Goal: Complete application form: Complete application form

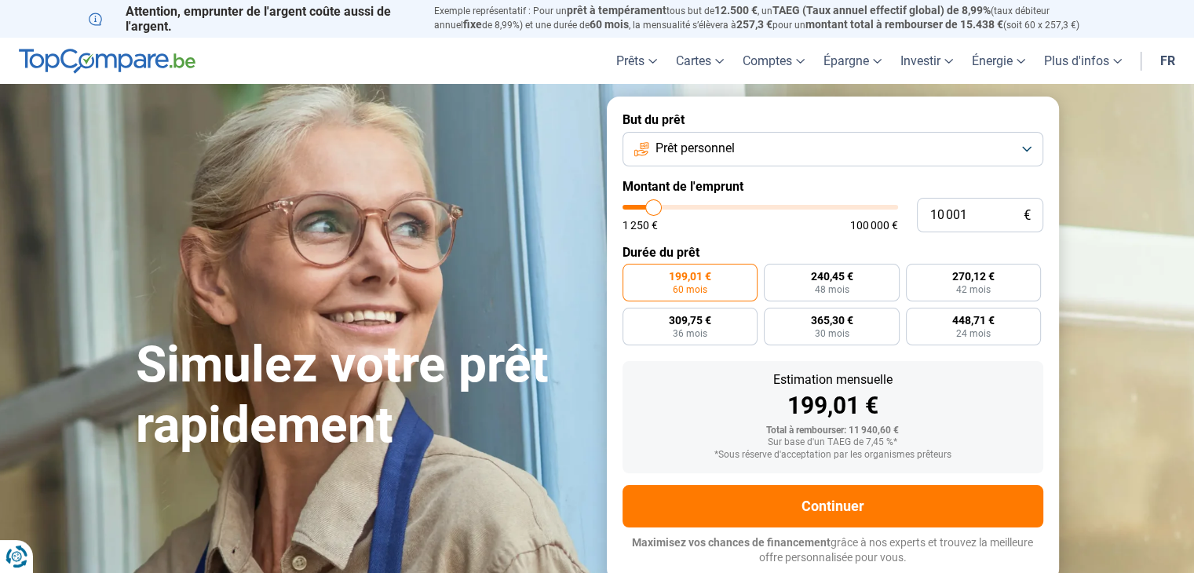
type input "12 250"
type input "12250"
type input "13 000"
type input "13000"
type input "13 250"
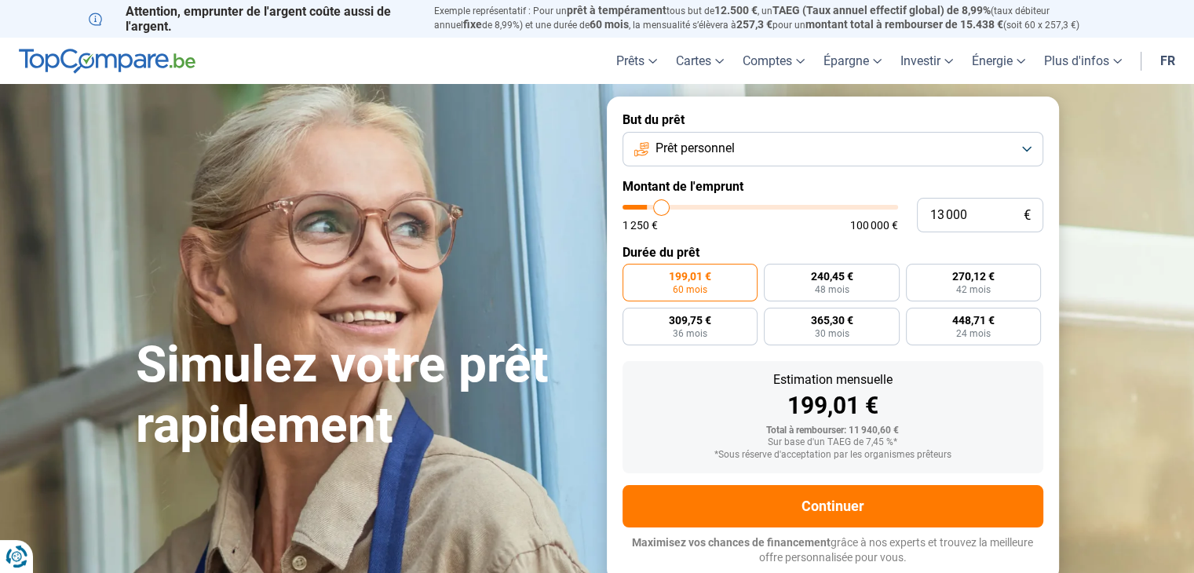
type input "13250"
type input "13 750"
type input "13750"
type input "14 750"
type input "14750"
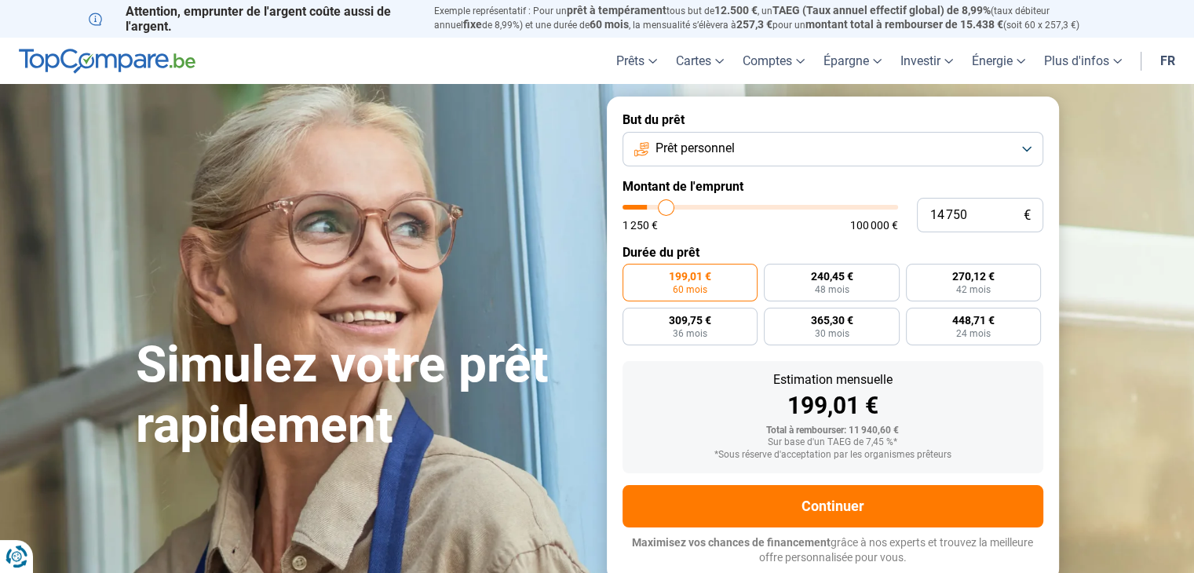
type input "15 250"
type input "15250"
type input "15 500"
type input "15500"
type input "15 750"
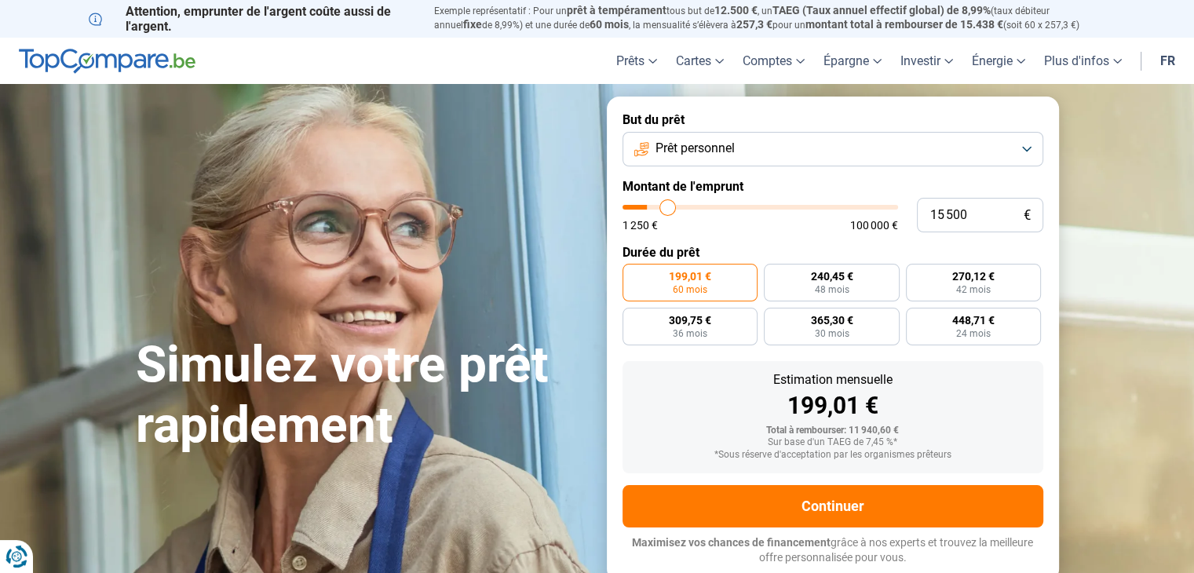
type input "15750"
type input "16 000"
type input "16000"
type input "16 250"
type input "16250"
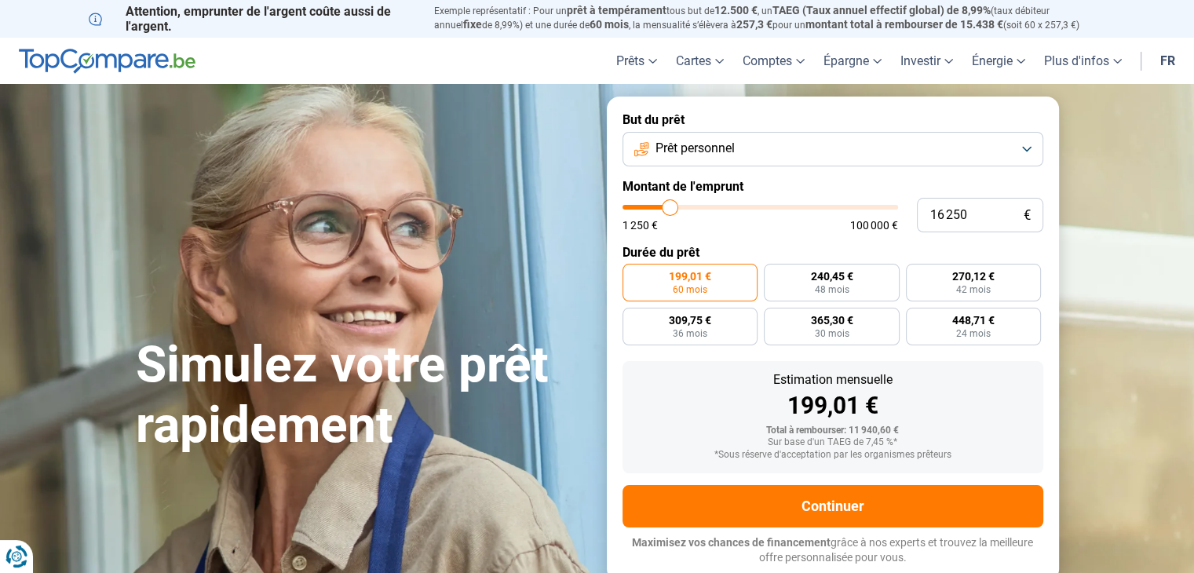
type input "16 500"
type input "16500"
type input "16 750"
type input "16750"
type input "17 000"
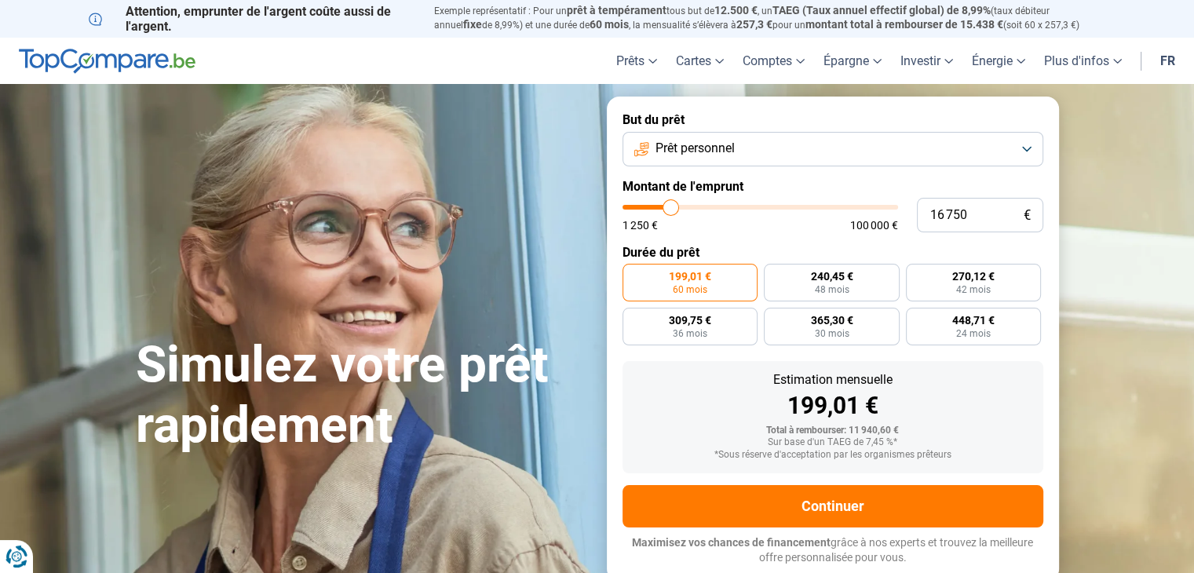
type input "17000"
type input "17 250"
type input "17250"
type input "17 500"
type input "17500"
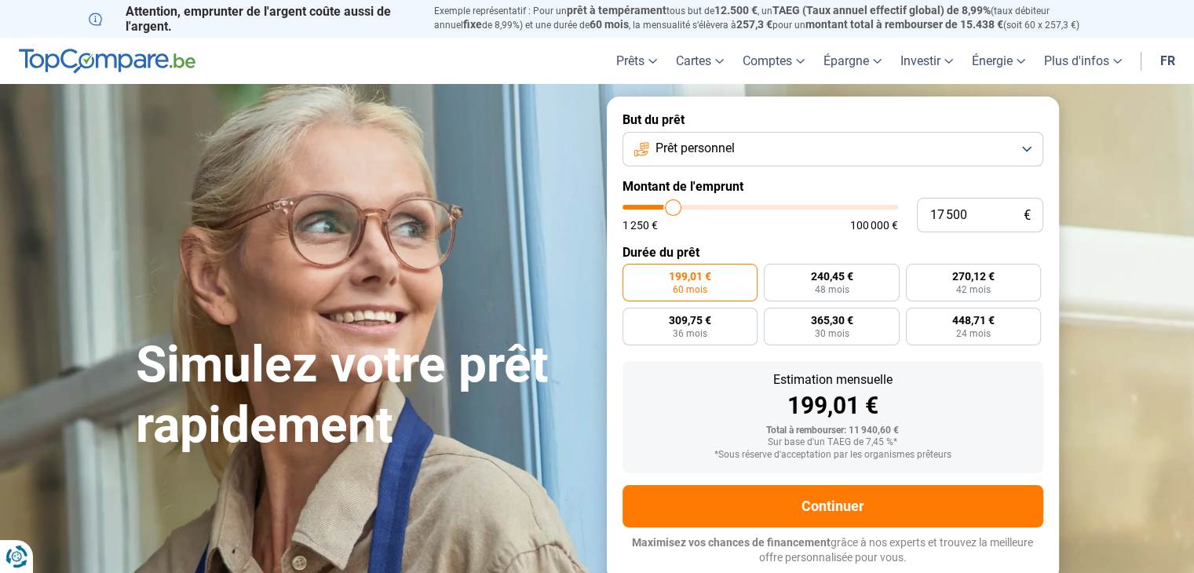
type input "18 000"
type input "18000"
type input "18 250"
type input "18250"
type input "18 500"
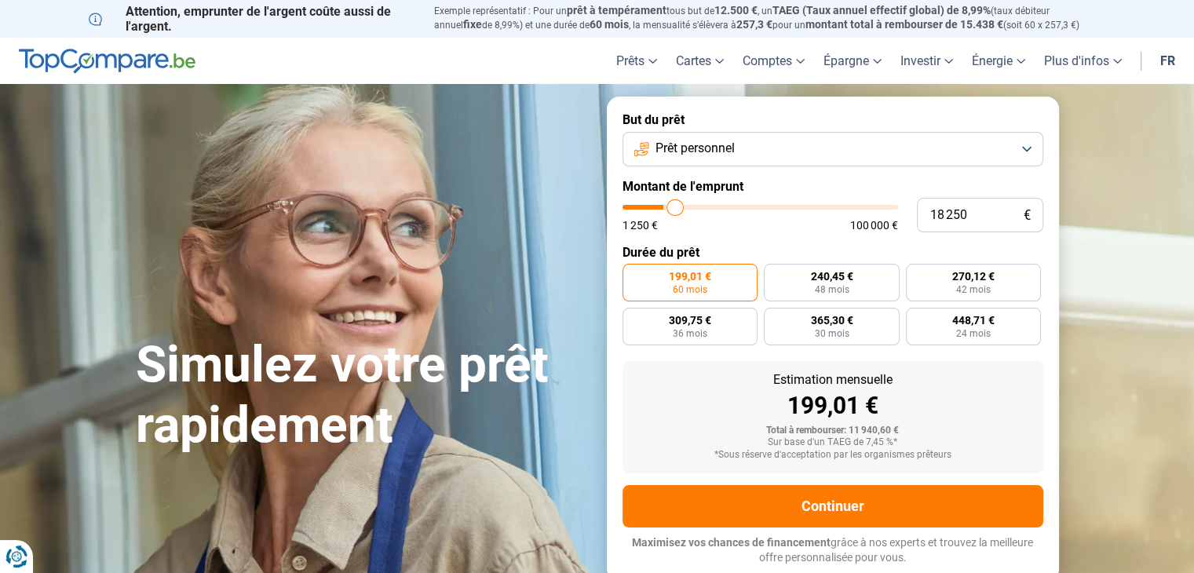
type input "18500"
type input "18 750"
type input "18750"
type input "19 000"
type input "19000"
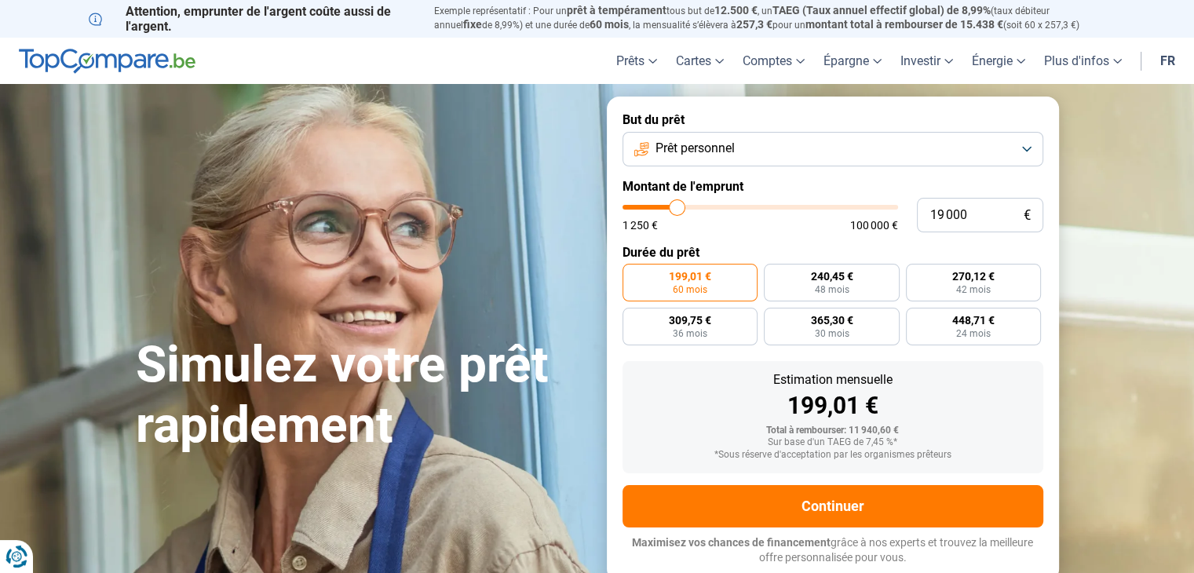
type input "19 250"
type input "19250"
type input "19 500"
type input "19500"
type input "19 750"
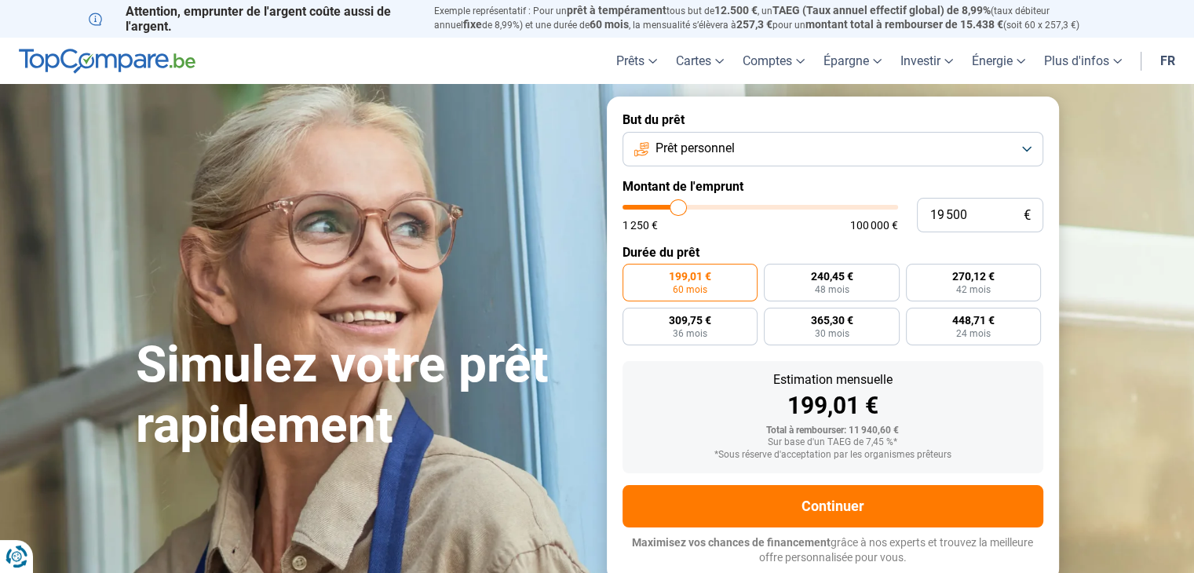
type input "19750"
type input "20 250"
type input "20250"
type input "20 750"
type input "20750"
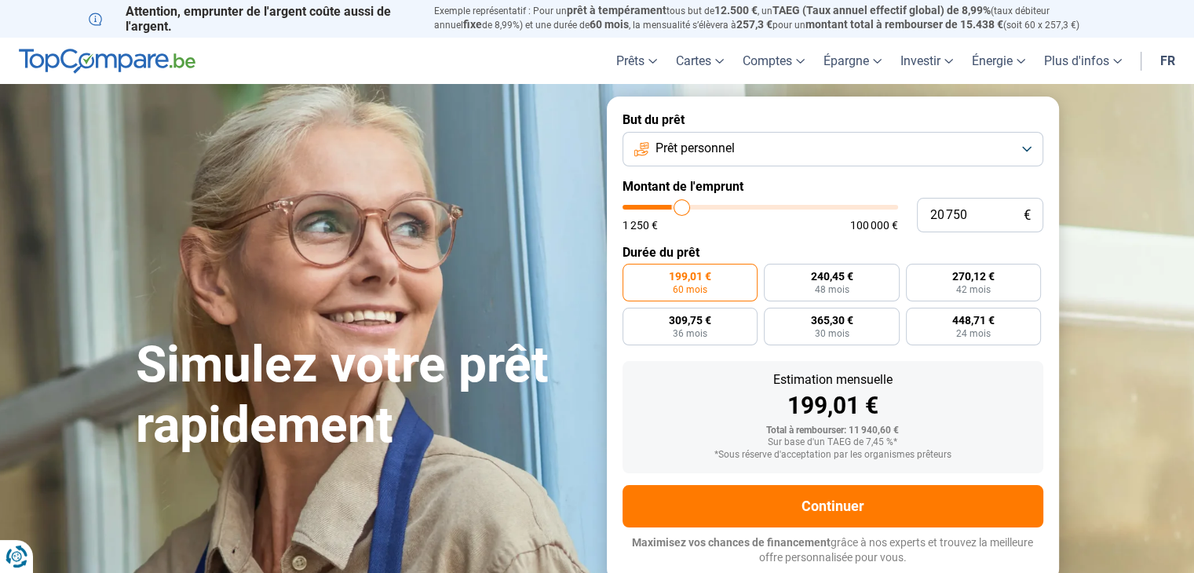
type input "21 250"
type input "21250"
type input "21 750"
type input "21750"
type input "22 000"
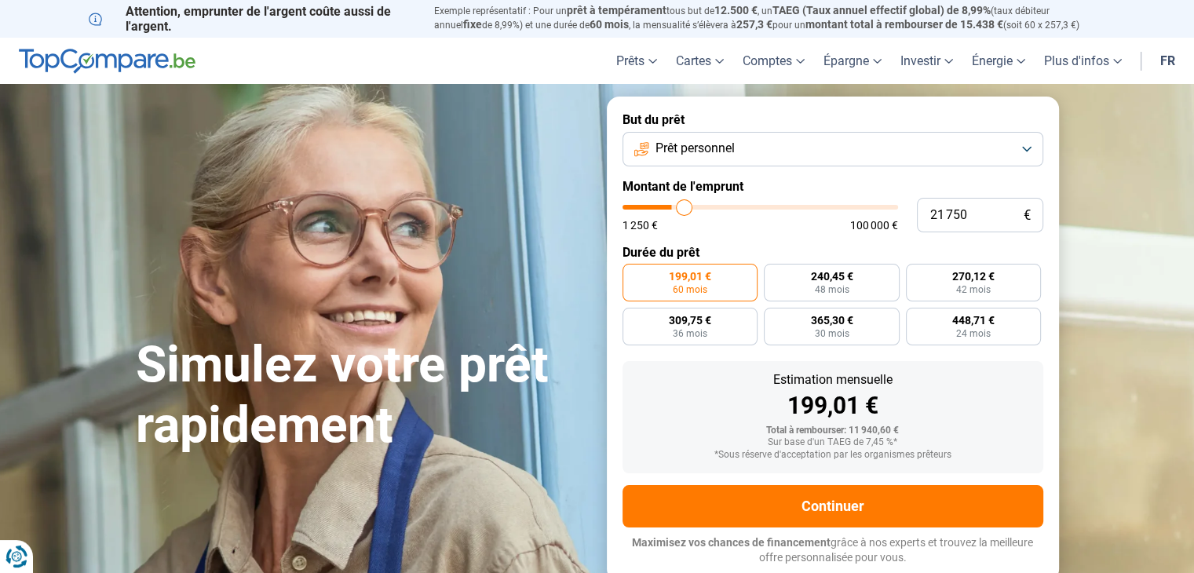
type input "22000"
type input "22 250"
type input "22250"
type input "22 750"
type input "22750"
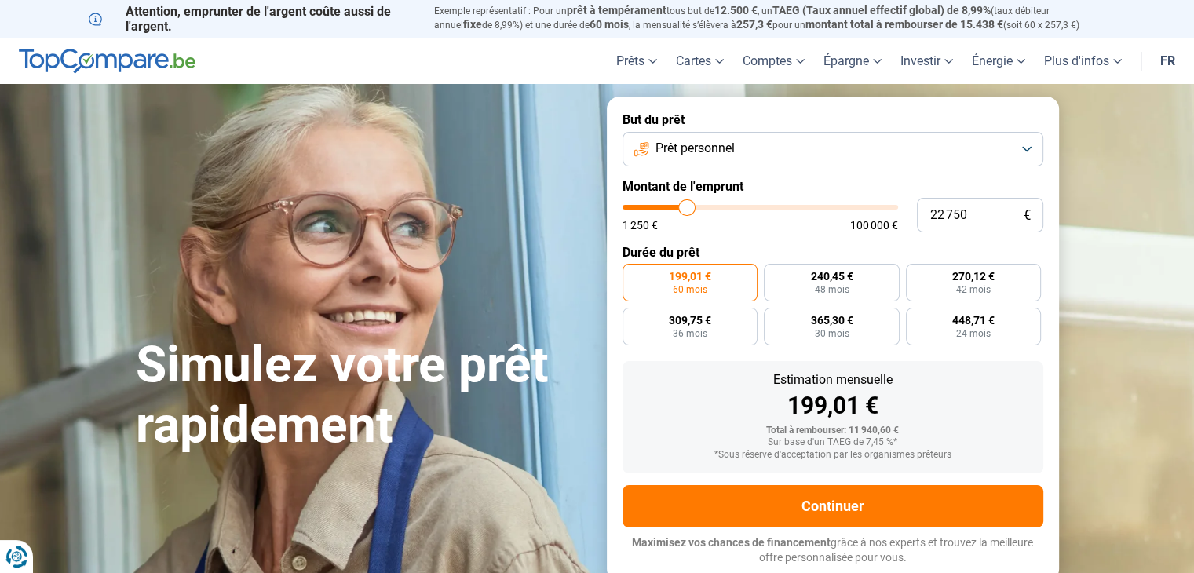
type input "23 250"
type input "23250"
type input "23 500"
type input "23500"
type input "24 000"
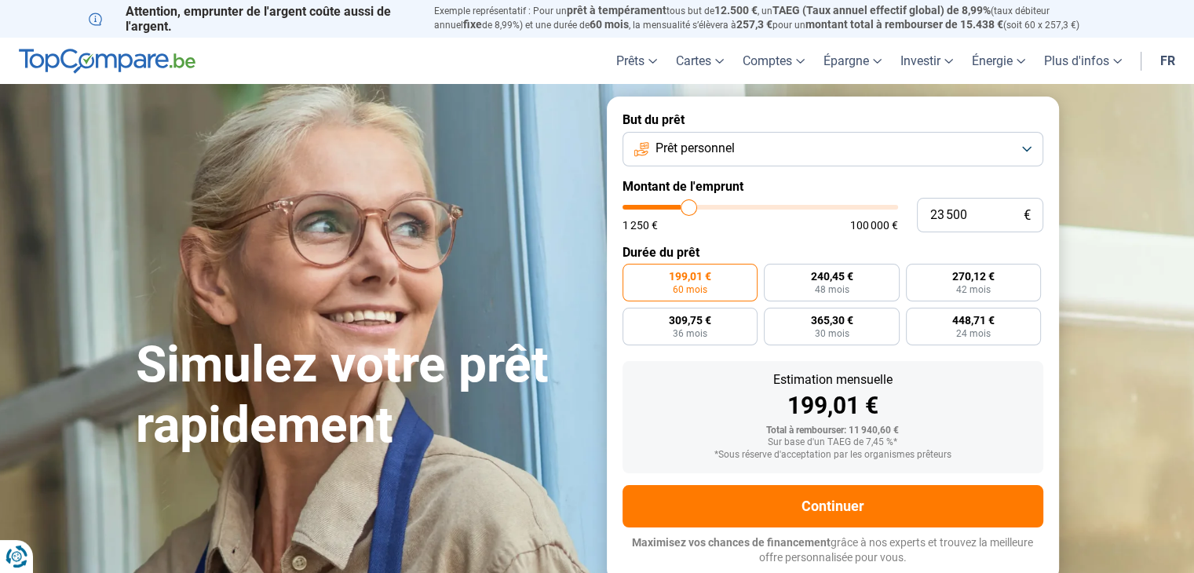
type input "24000"
type input "24 250"
type input "24250"
type input "24 500"
type input "24500"
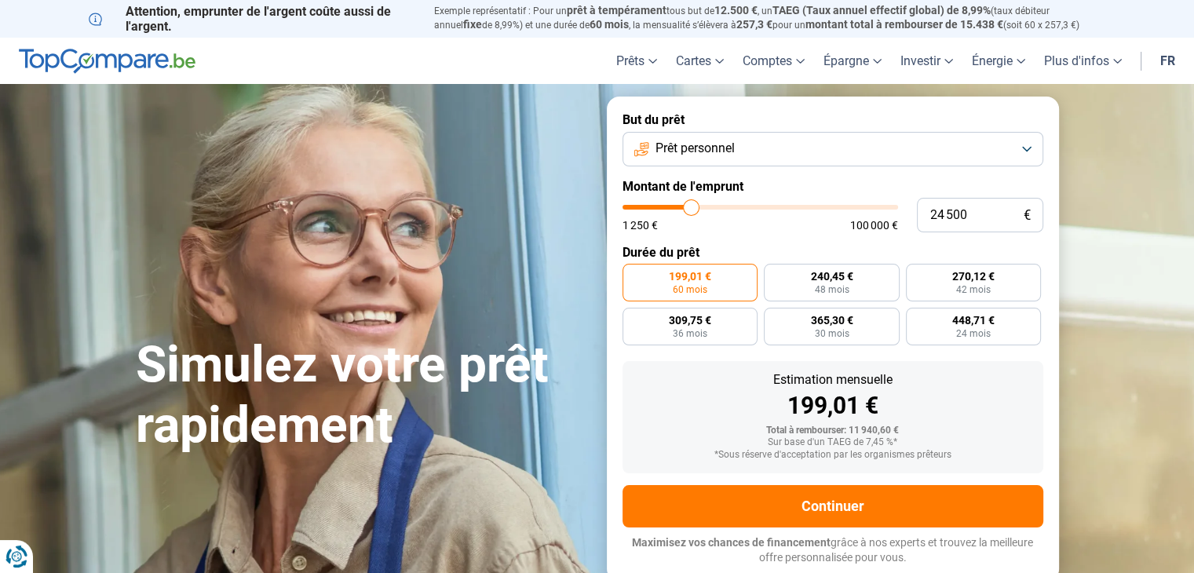
type input "25 000"
type input "25000"
type input "25 250"
type input "25250"
type input "25 500"
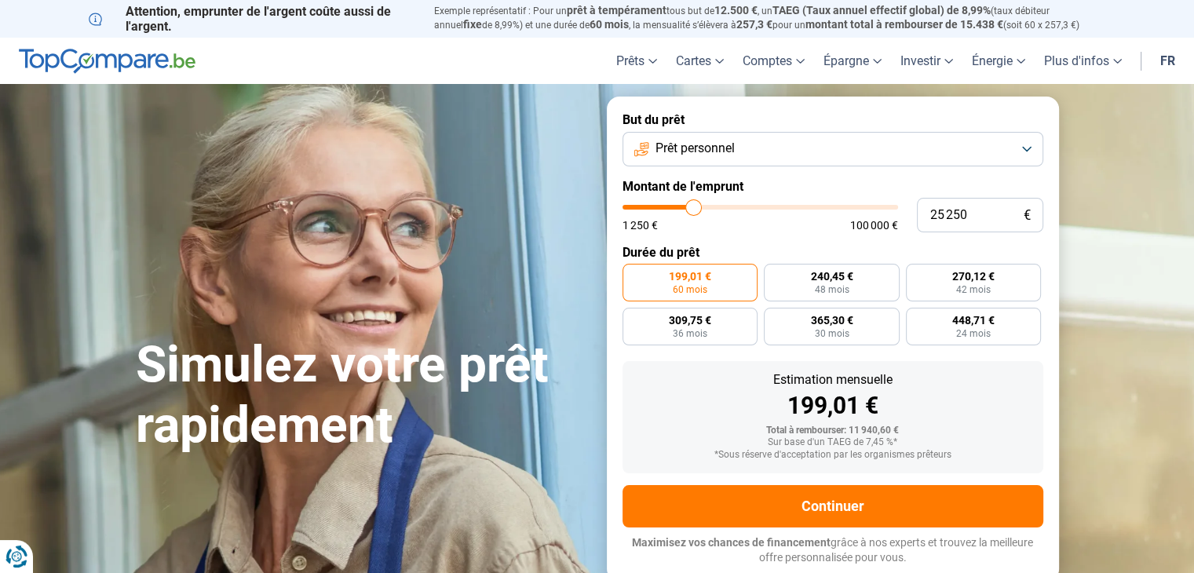
type input "25500"
type input "25 750"
type input "25750"
type input "26 000"
type input "26000"
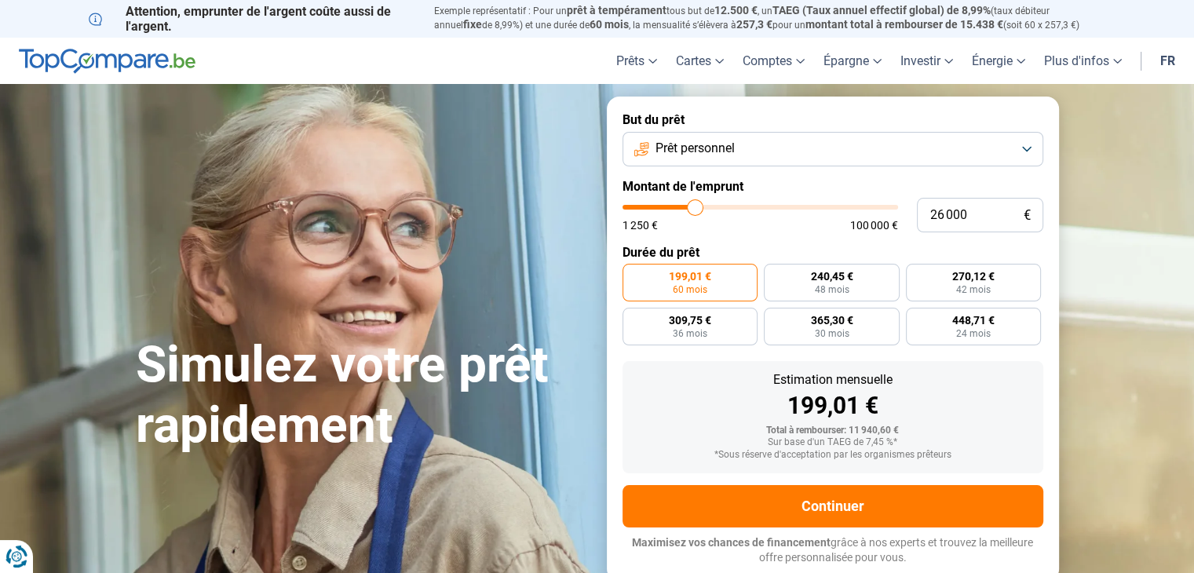
type input "26 250"
type input "26250"
type input "26 500"
type input "26500"
type input "26 750"
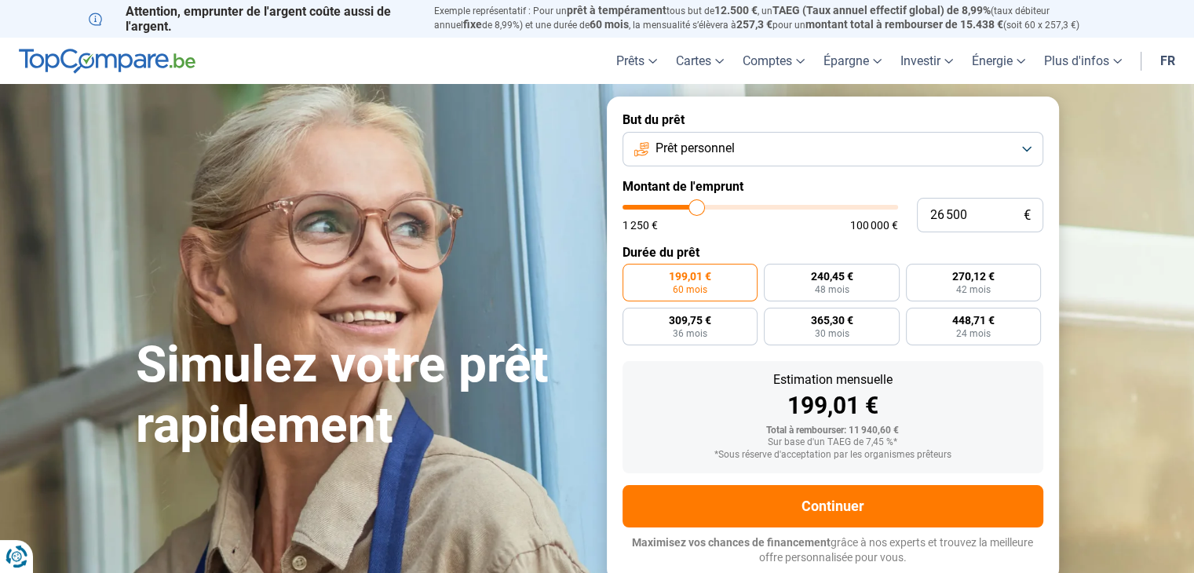
type input "26750"
type input "27 000"
type input "27000"
type input "27 250"
type input "27250"
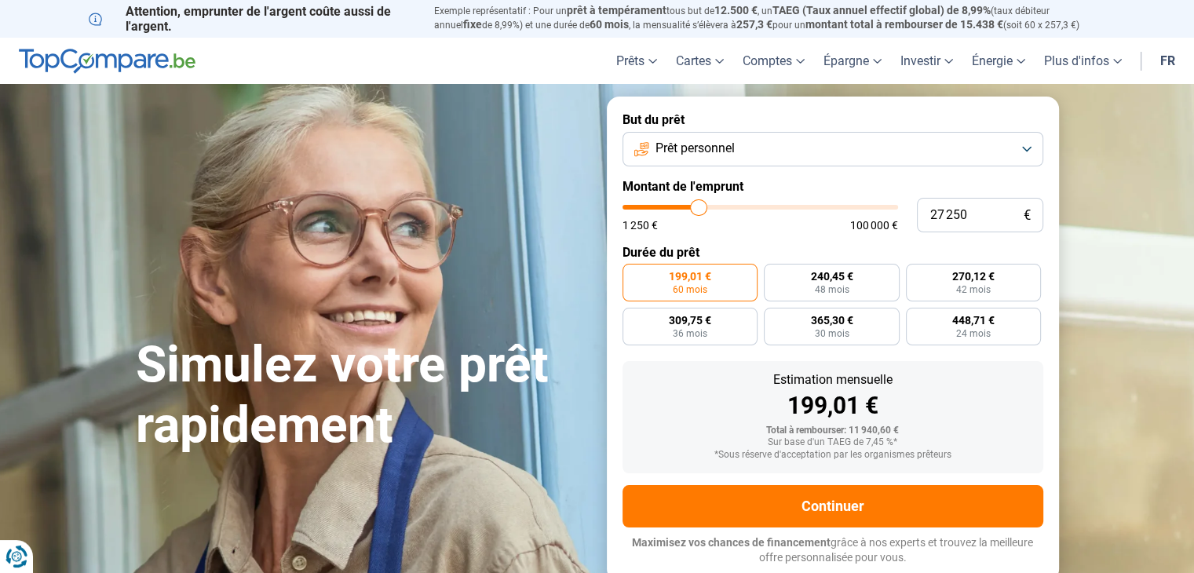
type input "27 500"
type input "27500"
type input "28 250"
type input "28250"
type input "28 500"
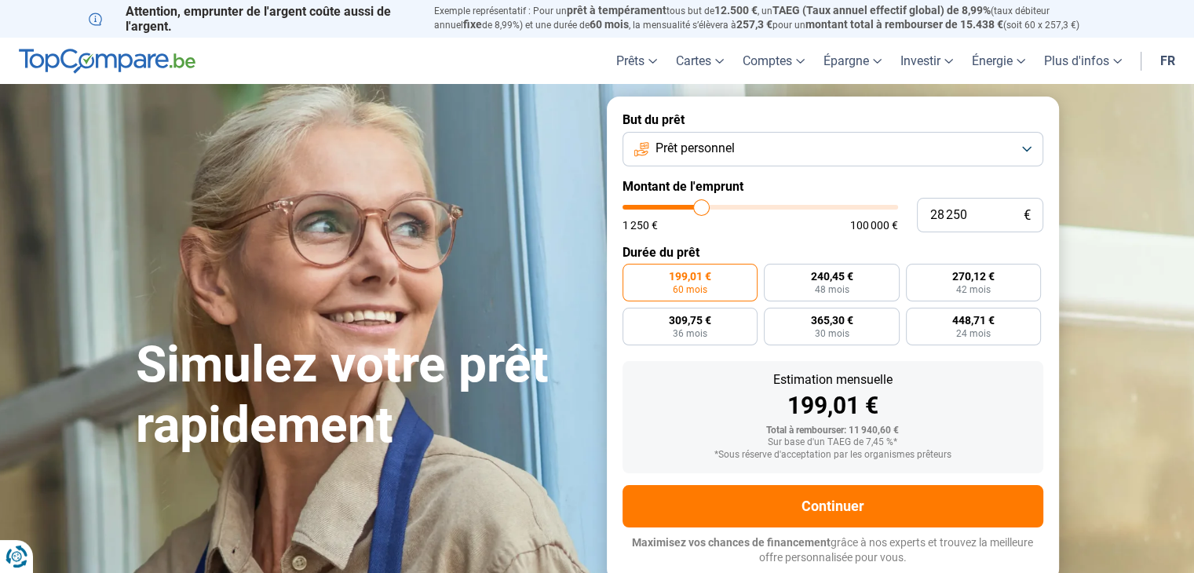
type input "28500"
type input "28 750"
type input "28750"
type input "29 250"
type input "29250"
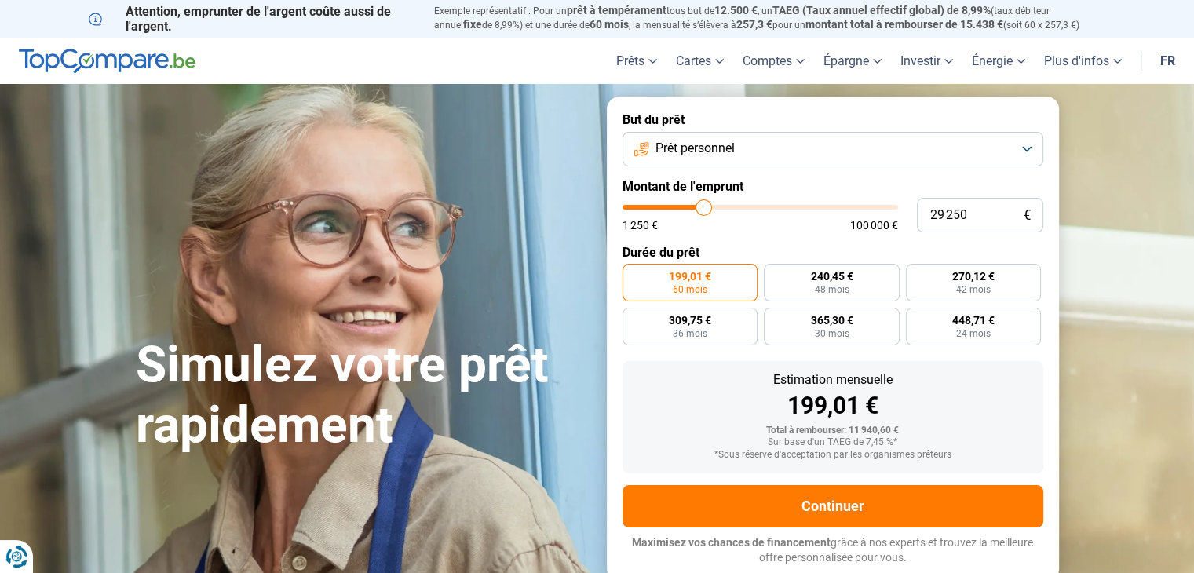
type input "29 500"
type input "29500"
type input "29 750"
type input "29750"
type input "30 000"
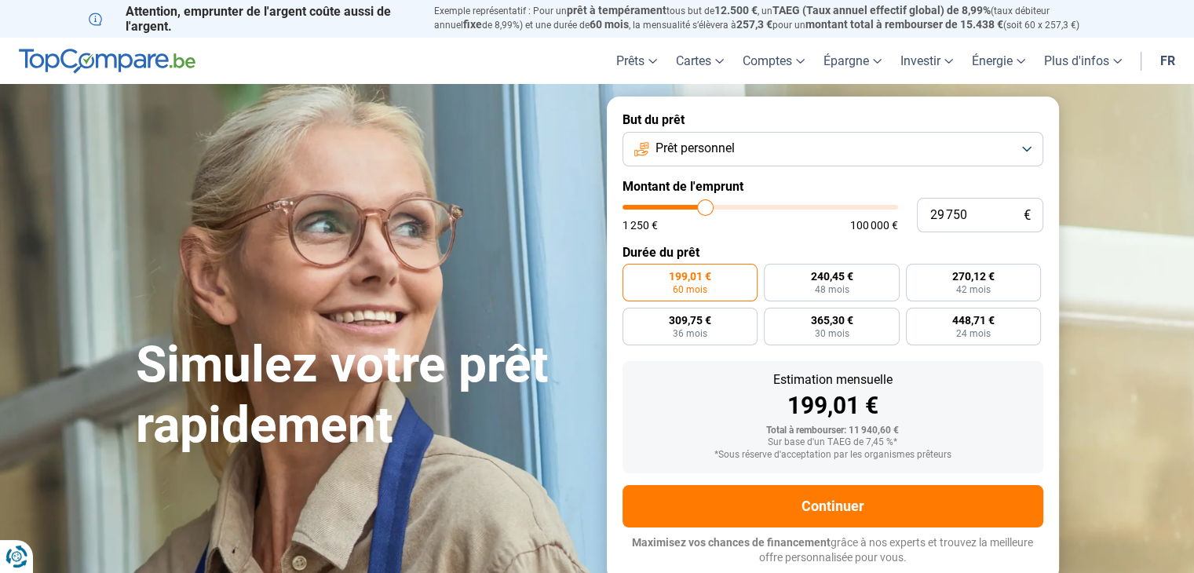
type input "30000"
type input "30 250"
type input "30250"
type input "30 500"
type input "30500"
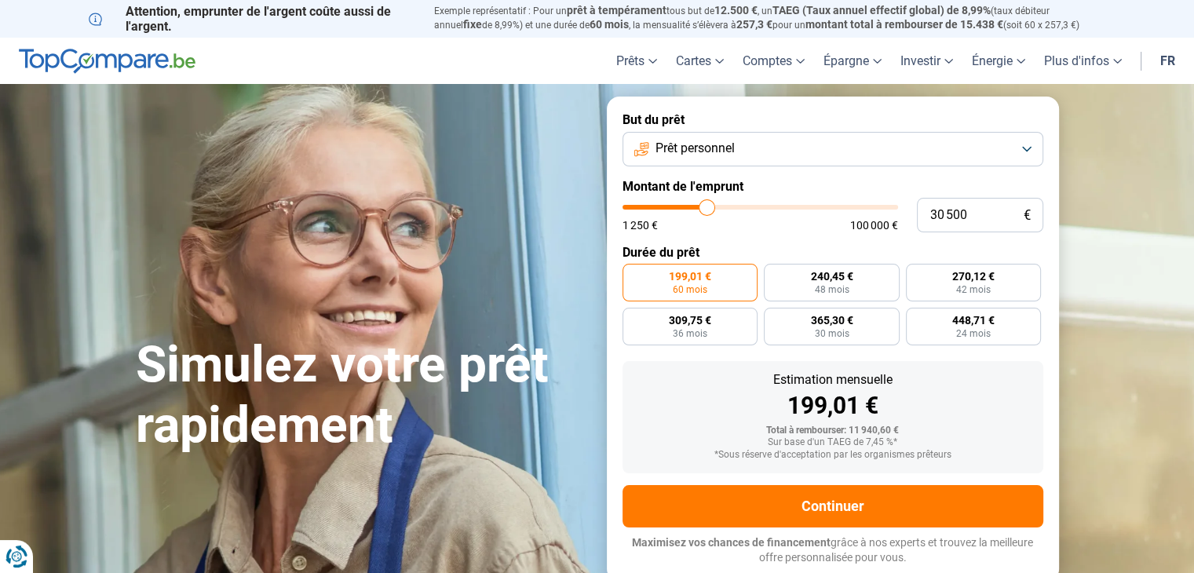
type input "30 750"
type input "30750"
type input "31 000"
type input "31000"
type input "31 250"
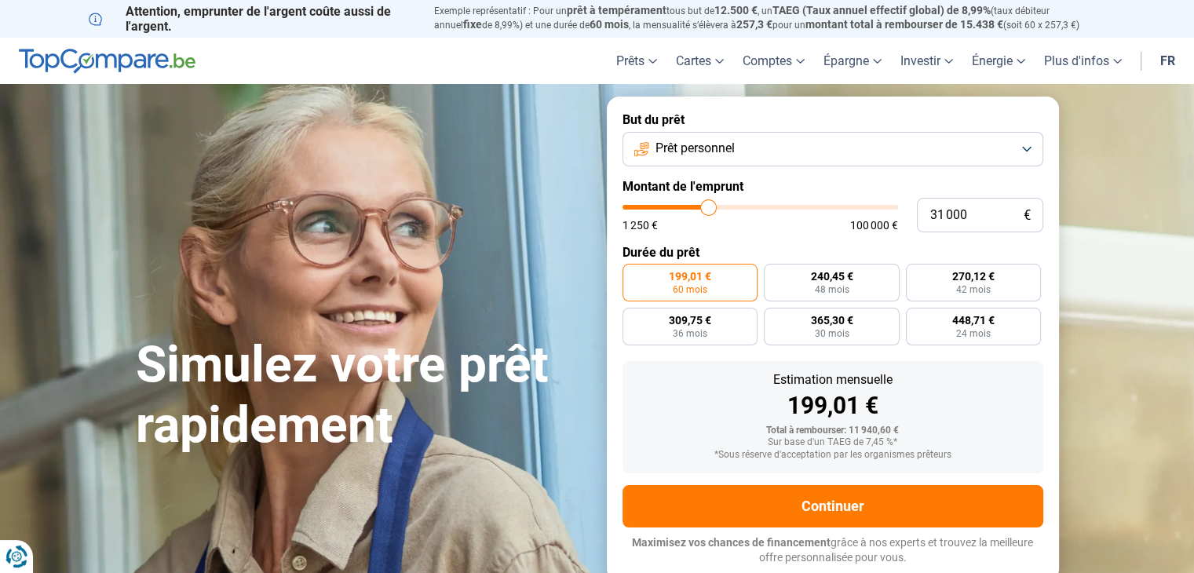
type input "31250"
type input "31 500"
type input "31500"
type input "31 750"
type input "31750"
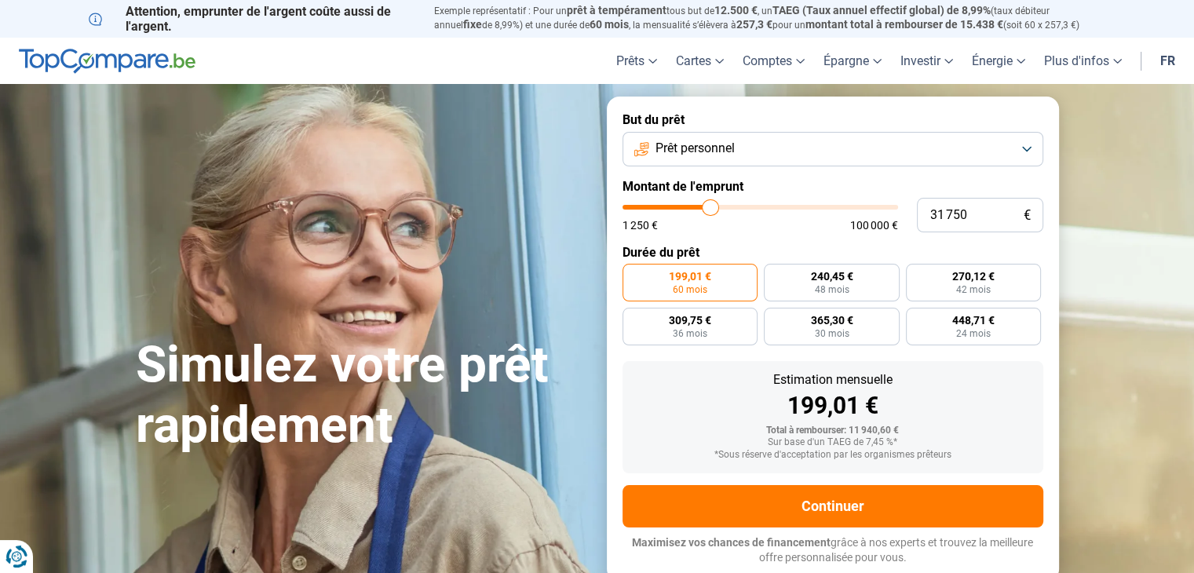
type input "32 000"
type input "32000"
type input "32 250"
type input "32250"
type input "32 500"
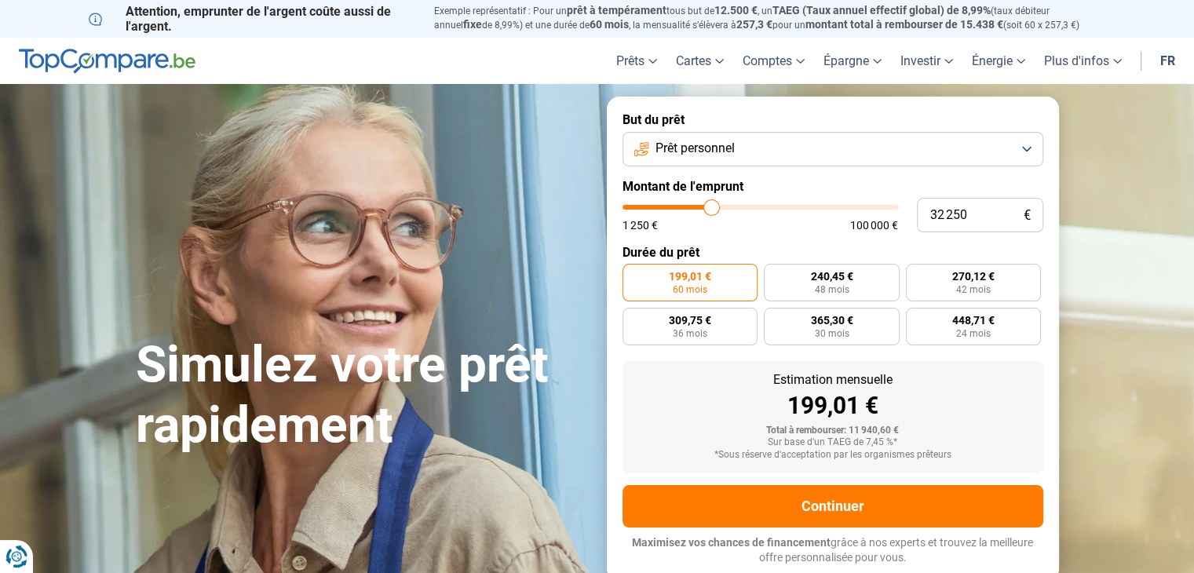
type input "32500"
type input "32 750"
type input "32750"
type input "33 000"
type input "33000"
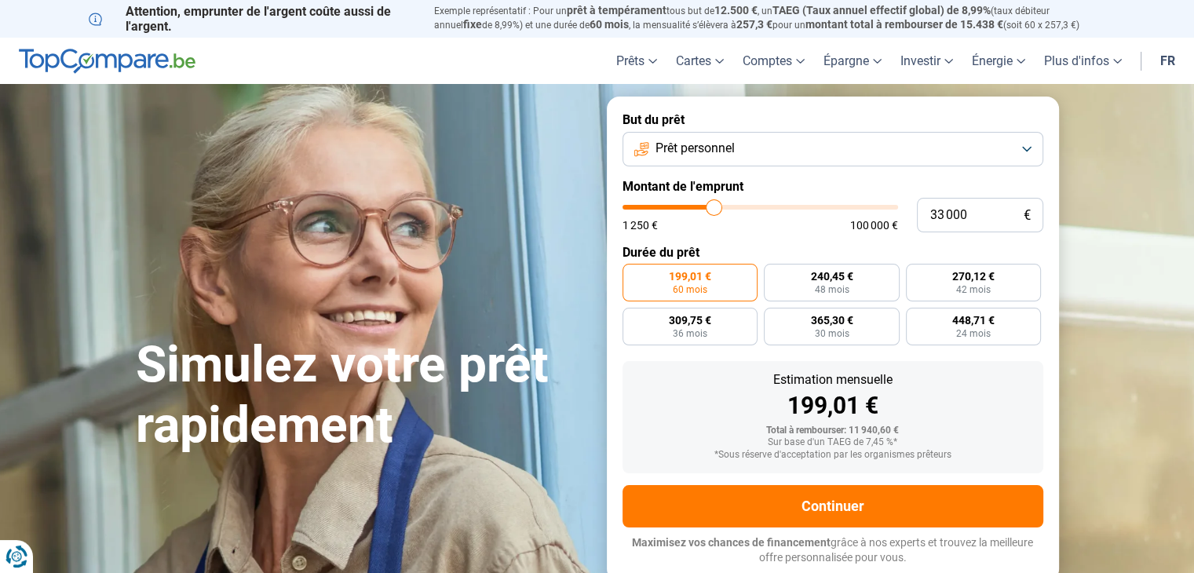
type input "33 250"
type input "33250"
type input "33 500"
type input "33500"
type input "33 750"
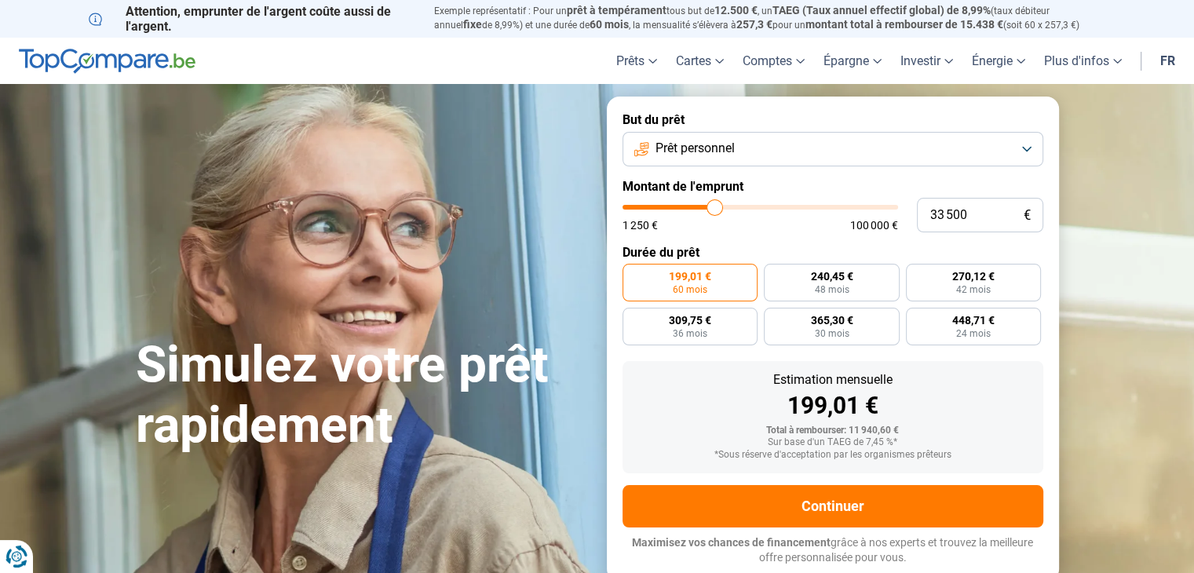
type input "33750"
type input "34 000"
type input "34000"
type input "34 250"
type input "34250"
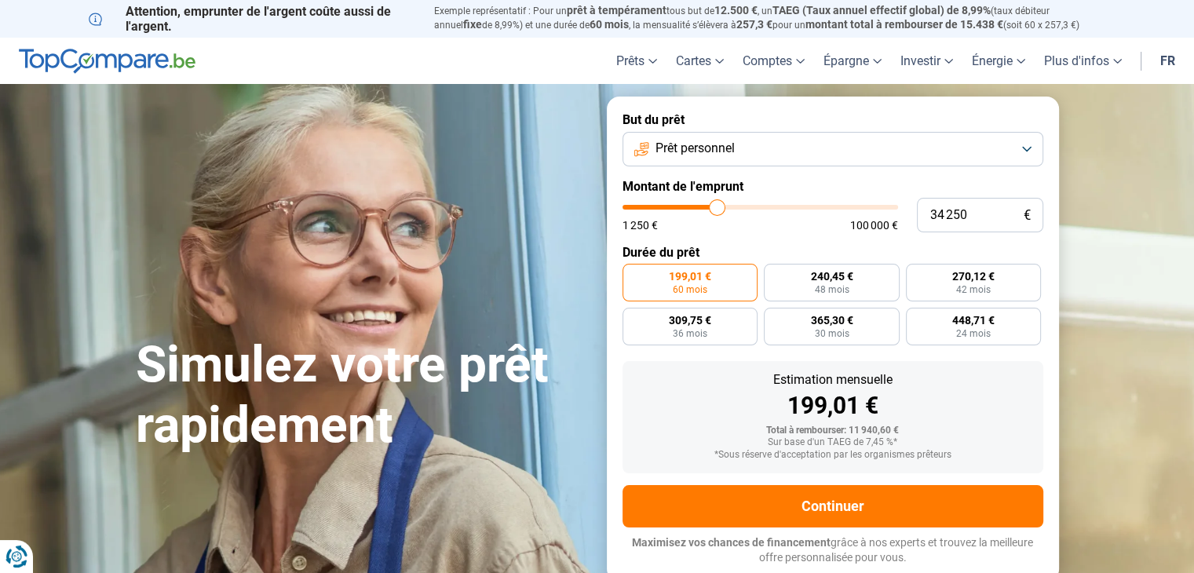
type input "34 500"
type input "34500"
type input "34 750"
type input "34750"
type input "35 000"
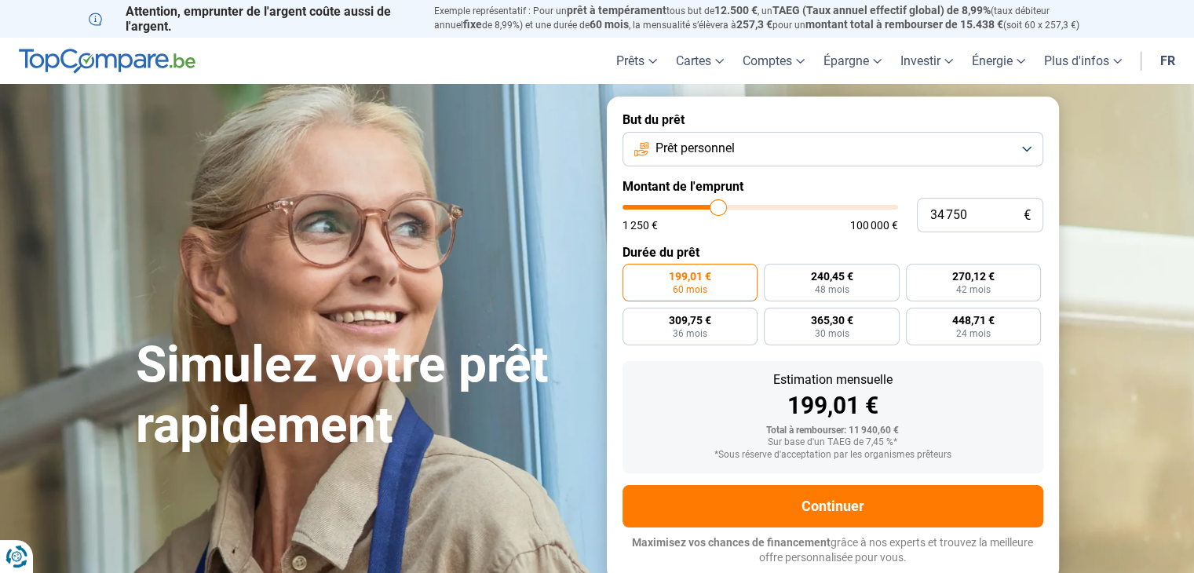
type input "35000"
type input "35 250"
type input "35250"
type input "35 500"
type input "35500"
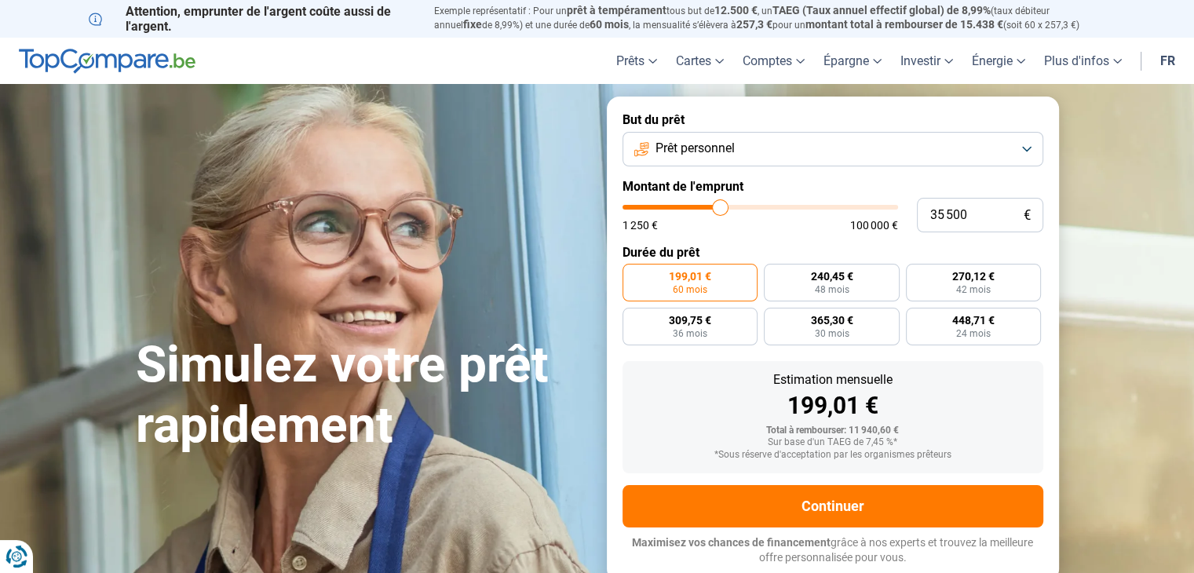
type input "35 750"
type input "35750"
type input "36 000"
type input "36000"
type input "35 750"
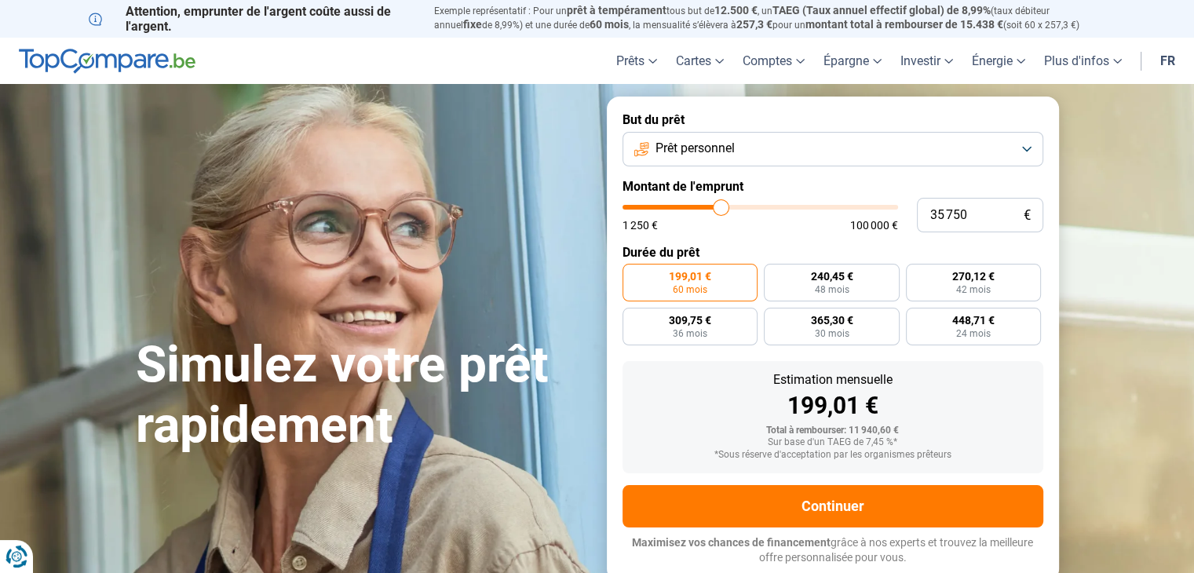
drag, startPoint x: 657, startPoint y: 207, endPoint x: 720, endPoint y: 210, distance: 63.6
type input "35750"
click at [720, 210] on input "range" at bounding box center [759, 207] width 275 height 5
radio input "false"
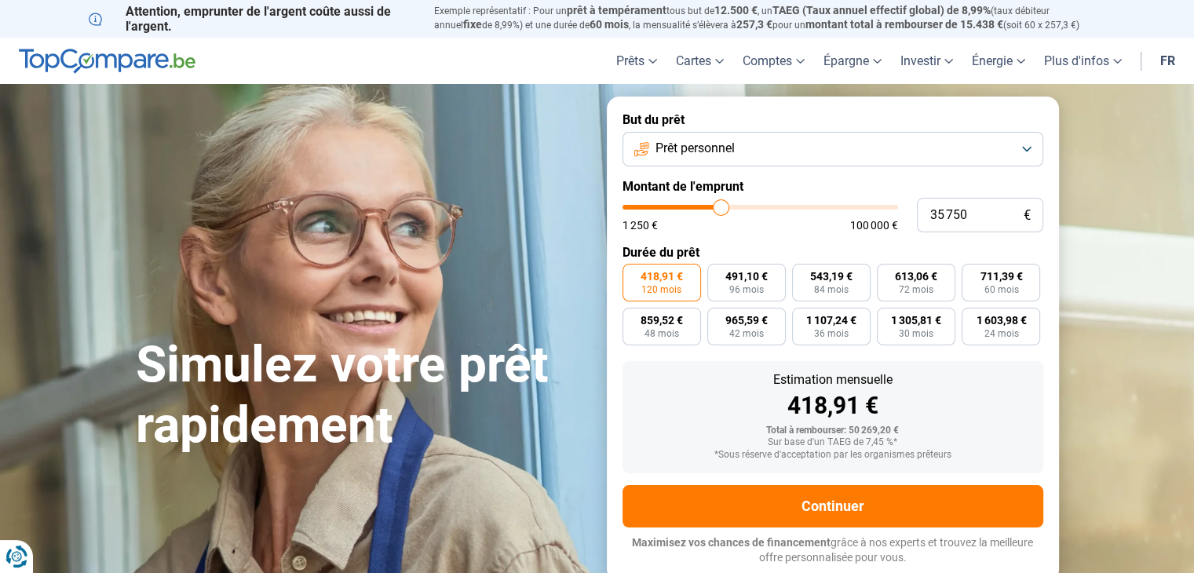
type input "36 000"
type input "36000"
type input "36 250"
type input "36250"
type input "36 500"
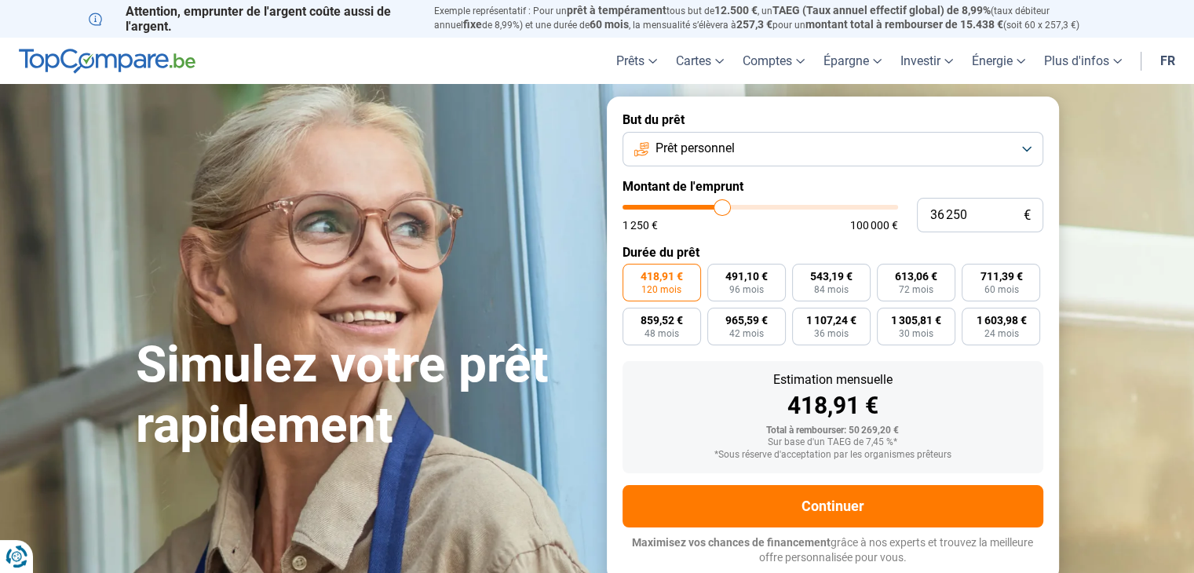
type input "36500"
type input "36 750"
type input "36750"
type input "37 250"
type input "37250"
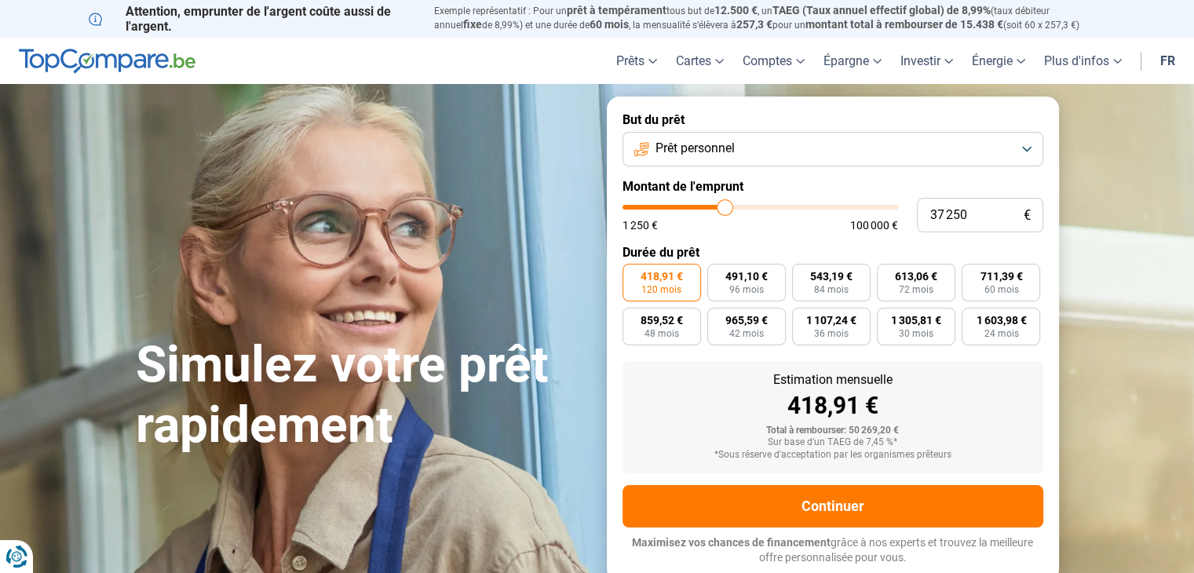
type input "37 000"
type input "37000"
click at [724, 210] on input "range" at bounding box center [759, 207] width 275 height 5
click at [1026, 144] on button "Prêt personnel" at bounding box center [832, 149] width 421 height 35
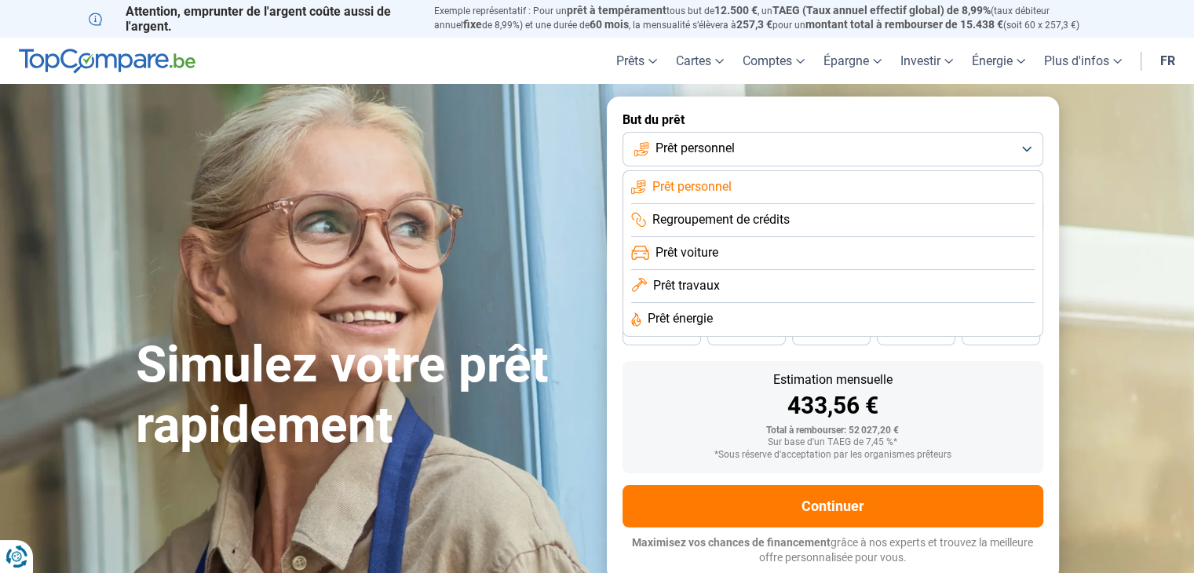
click at [703, 250] on span "Prêt voiture" at bounding box center [686, 252] width 63 height 17
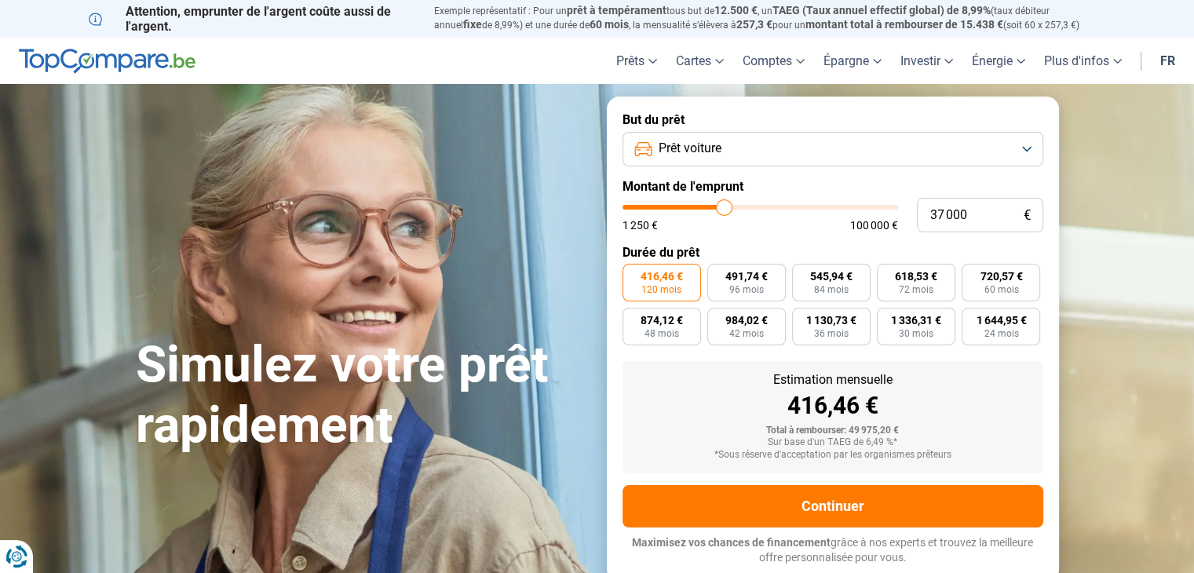
click at [1026, 145] on button "Prêt voiture" at bounding box center [832, 149] width 421 height 35
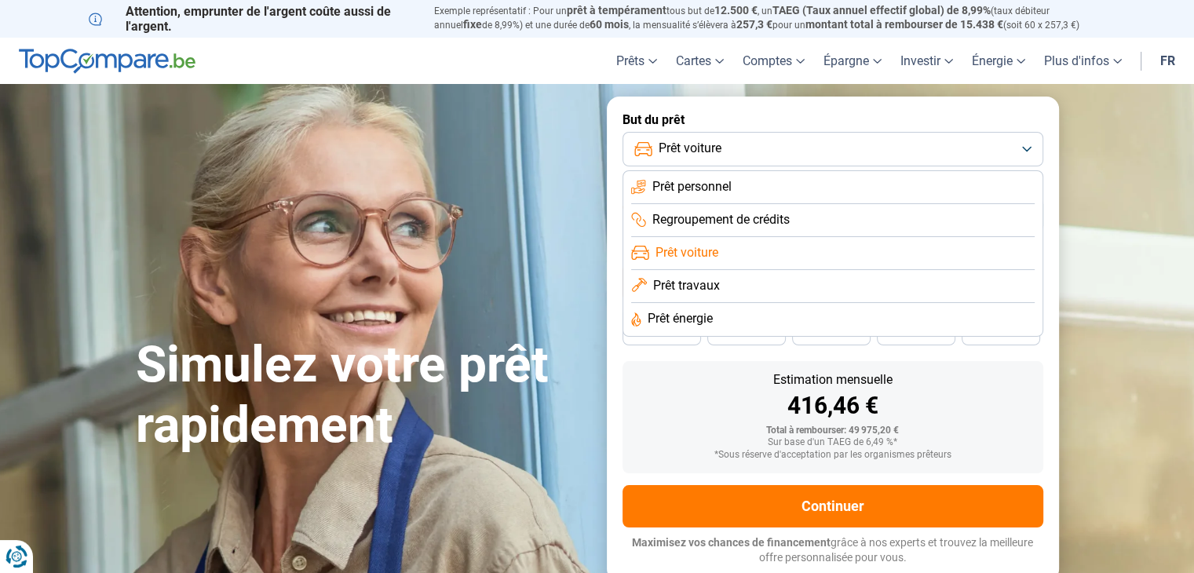
click at [713, 186] on span "Prêt personnel" at bounding box center [691, 186] width 79 height 17
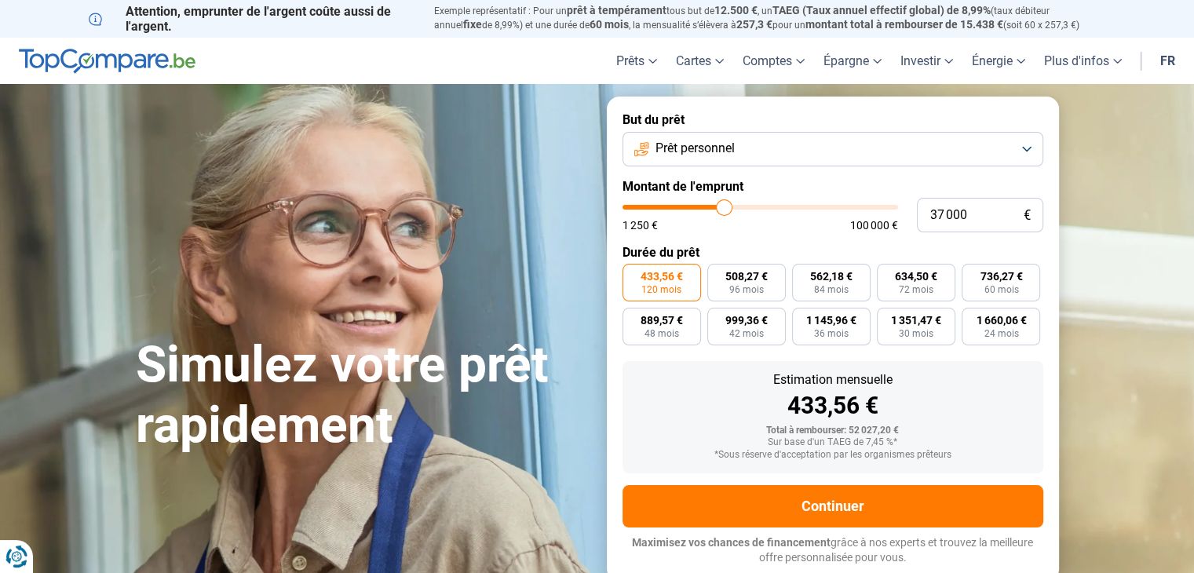
click at [1023, 146] on button "Prêt personnel" at bounding box center [832, 149] width 421 height 35
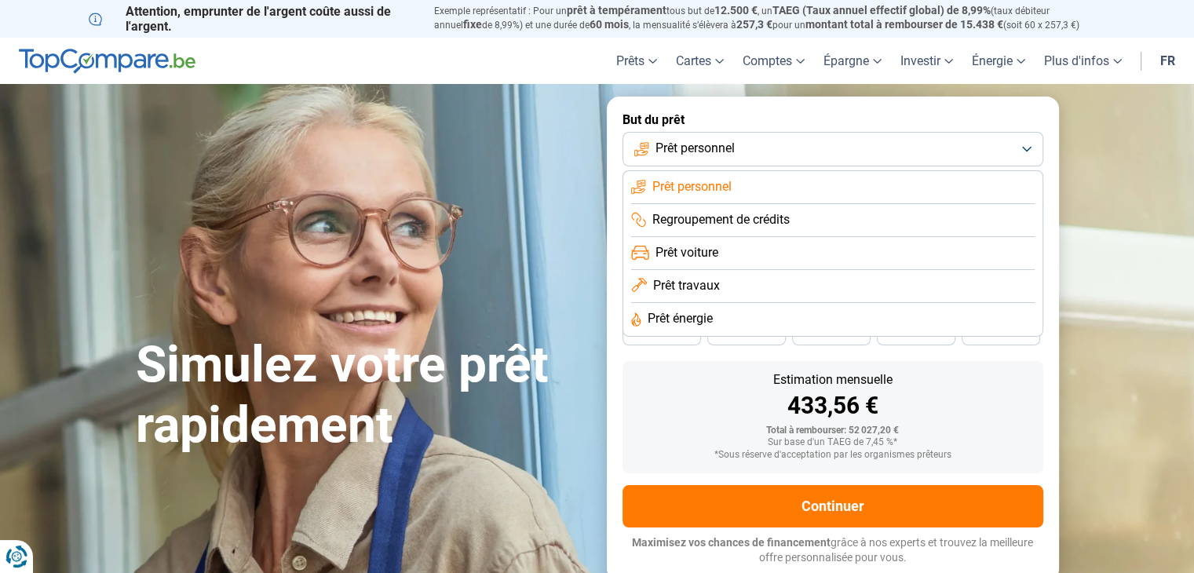
click at [680, 250] on span "Prêt voiture" at bounding box center [686, 252] width 63 height 17
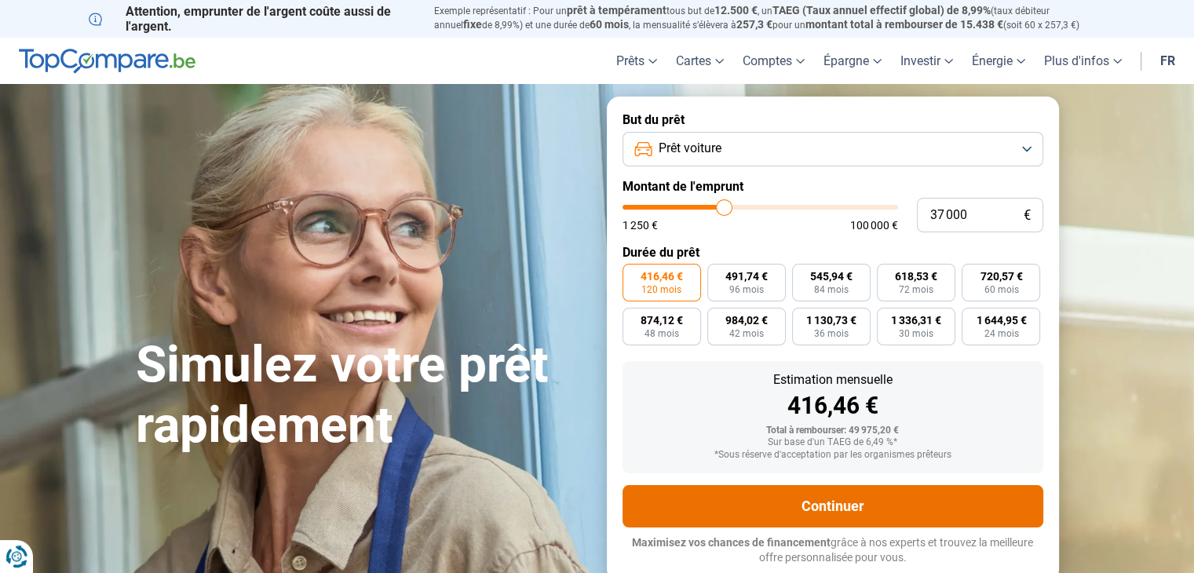
click at [819, 506] on button "Continuer" at bounding box center [832, 506] width 421 height 42
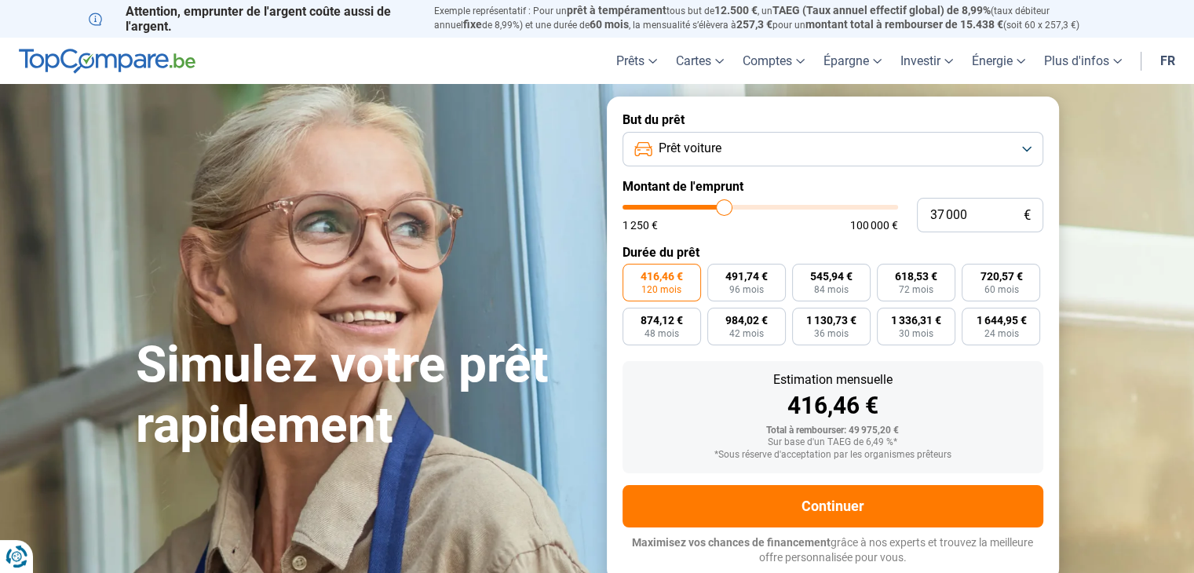
click at [1029, 145] on button "Prêt voiture" at bounding box center [832, 149] width 421 height 35
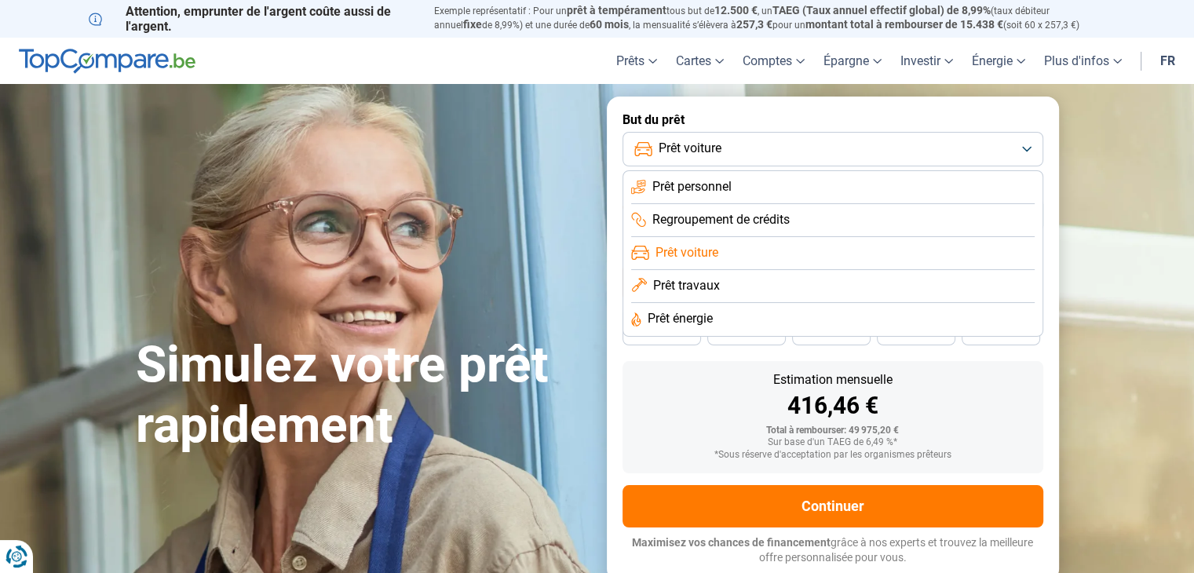
click at [714, 186] on span "Prêt personnel" at bounding box center [691, 186] width 79 height 17
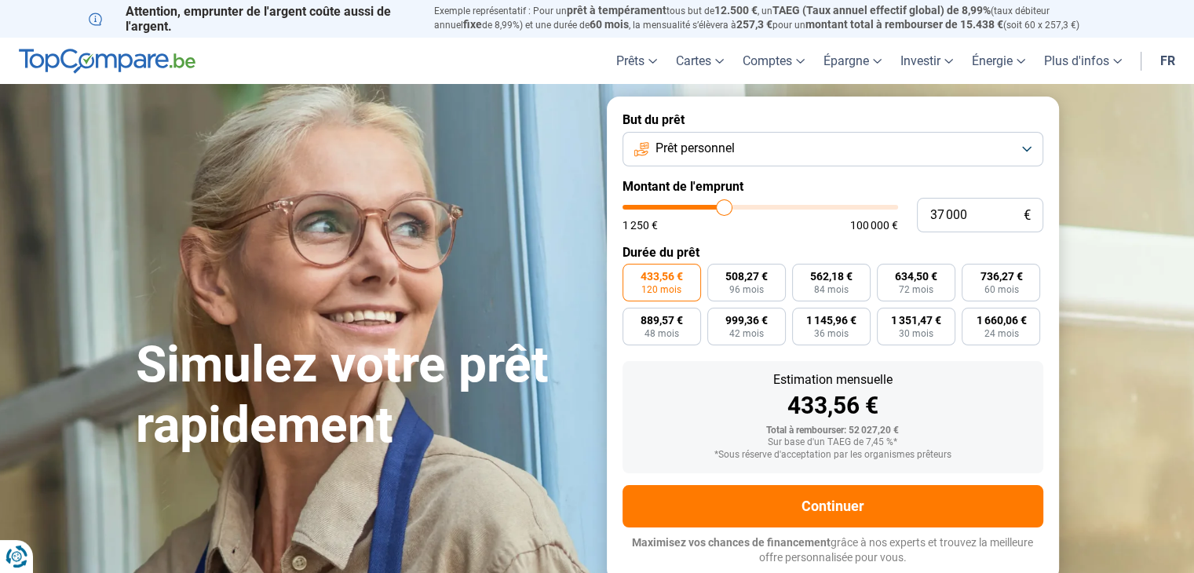
click at [1026, 144] on button "Prêt personnel" at bounding box center [832, 149] width 421 height 35
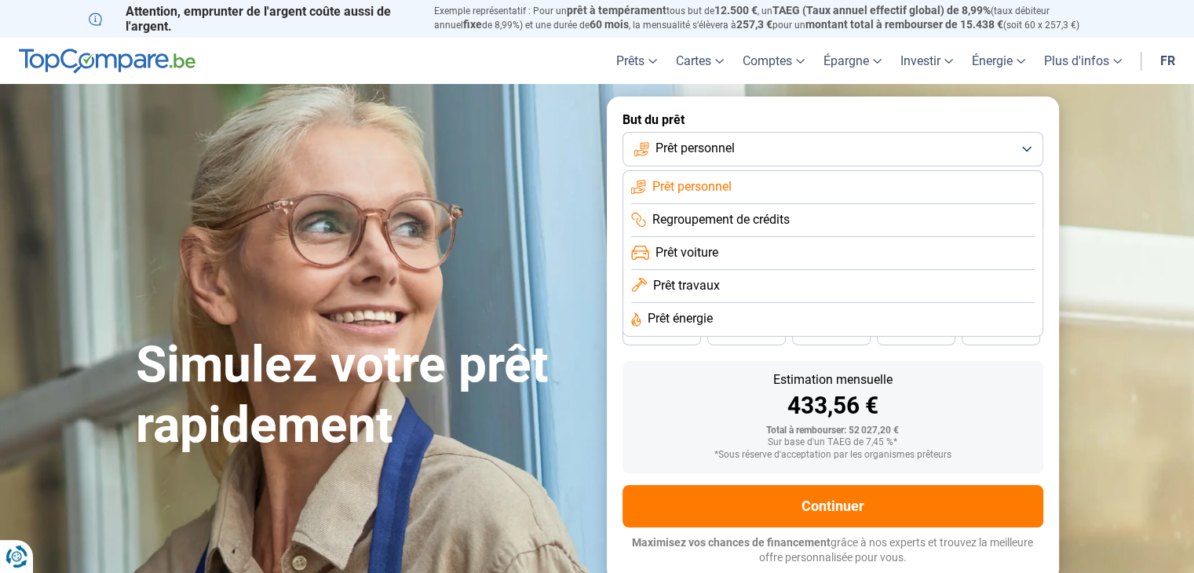
click at [716, 250] on span "Prêt voiture" at bounding box center [686, 252] width 63 height 17
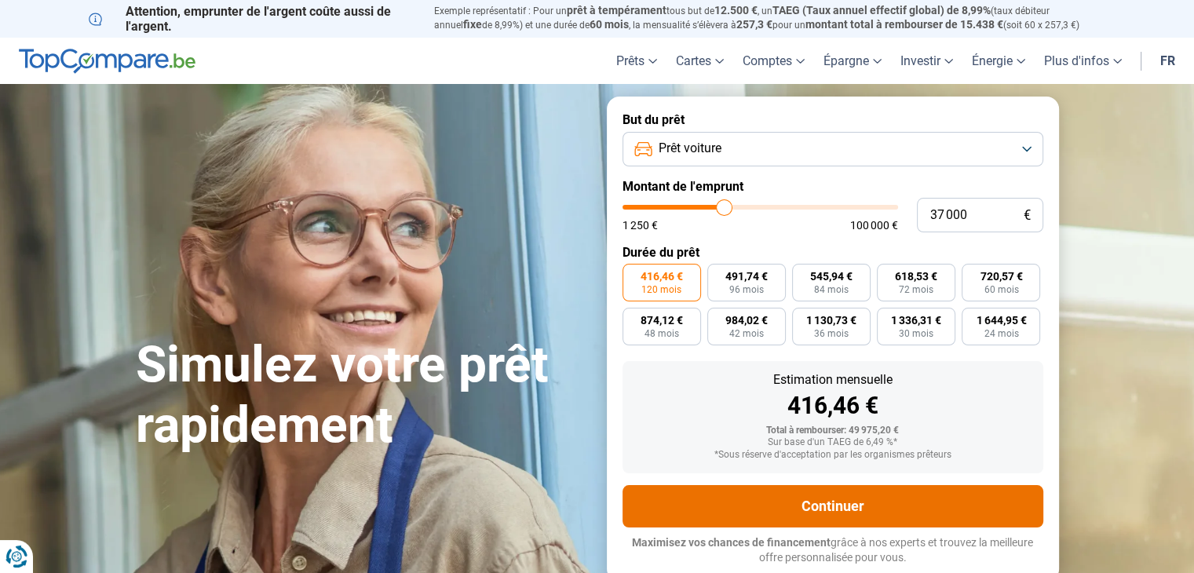
click at [833, 505] on button "Continuer" at bounding box center [832, 506] width 421 height 42
click at [834, 505] on button "Continuer" at bounding box center [832, 506] width 421 height 42
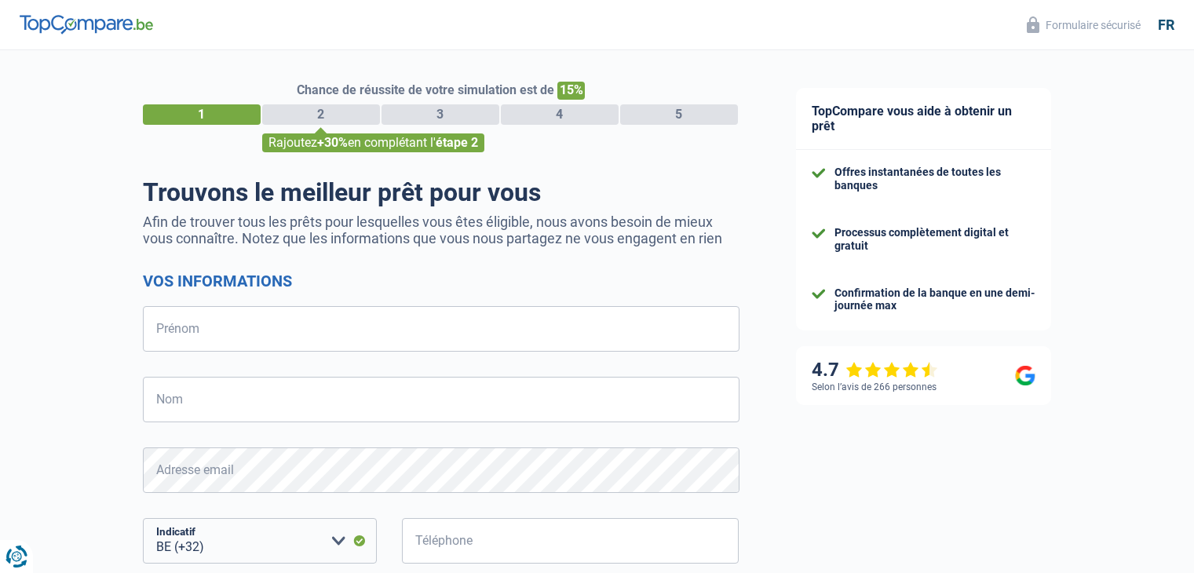
select select "32"
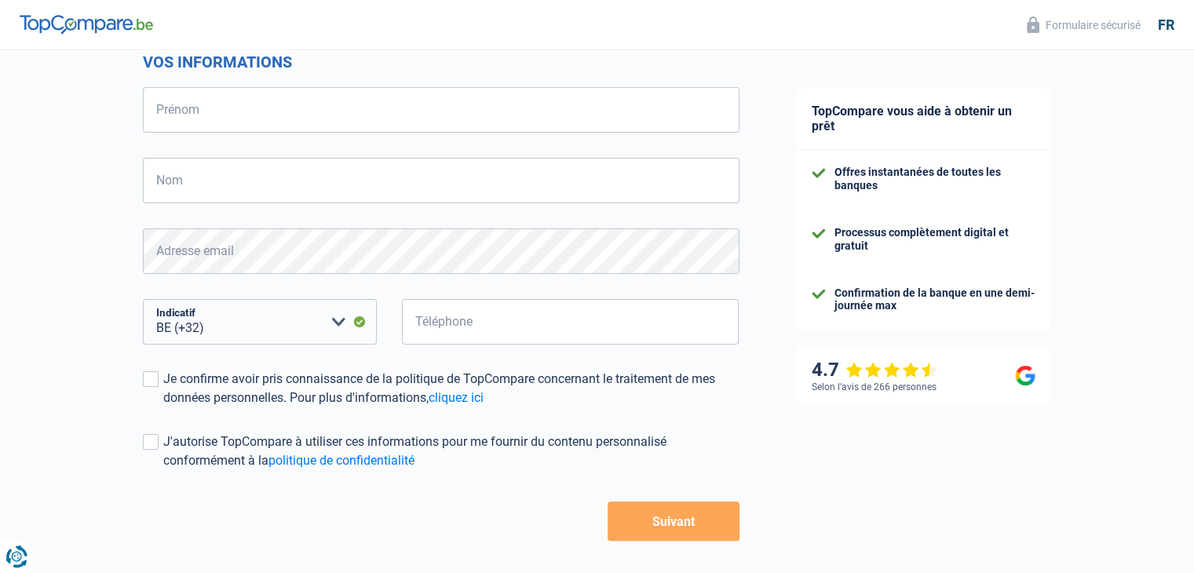
scroll to position [46, 0]
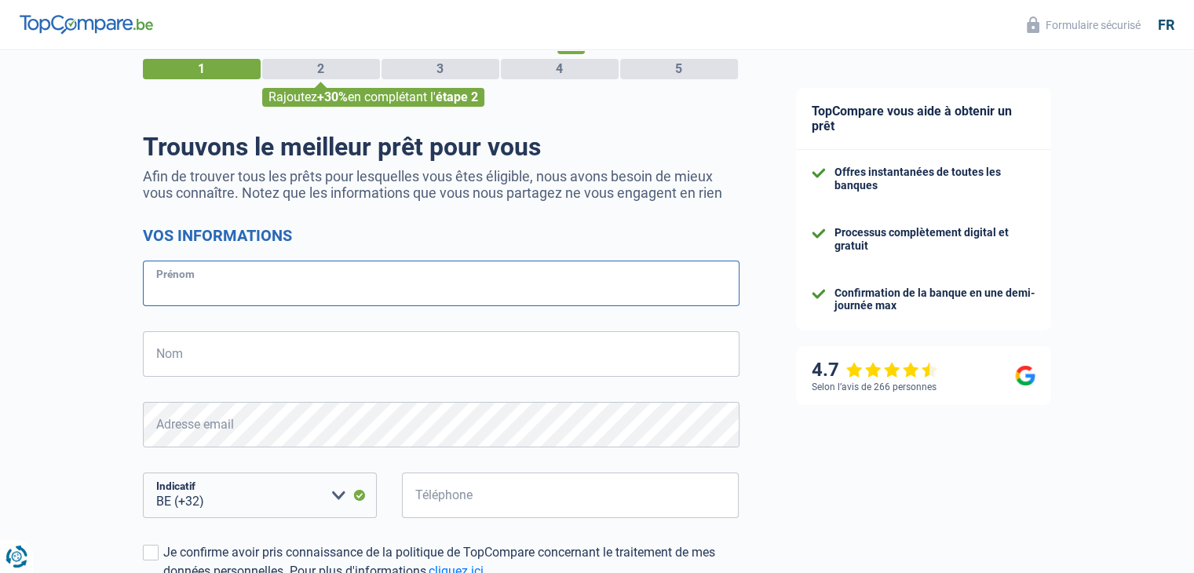
click at [407, 284] on input "Prénom" at bounding box center [441, 284] width 596 height 46
type input "[PERSON_NAME]"
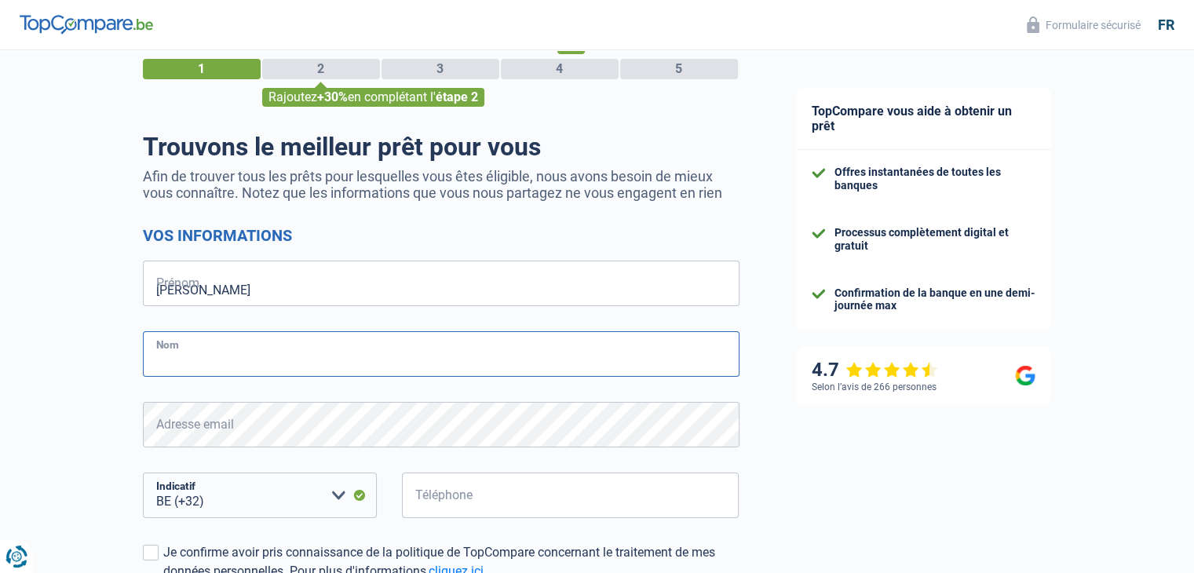
type input "Charlier"
type input "490657616"
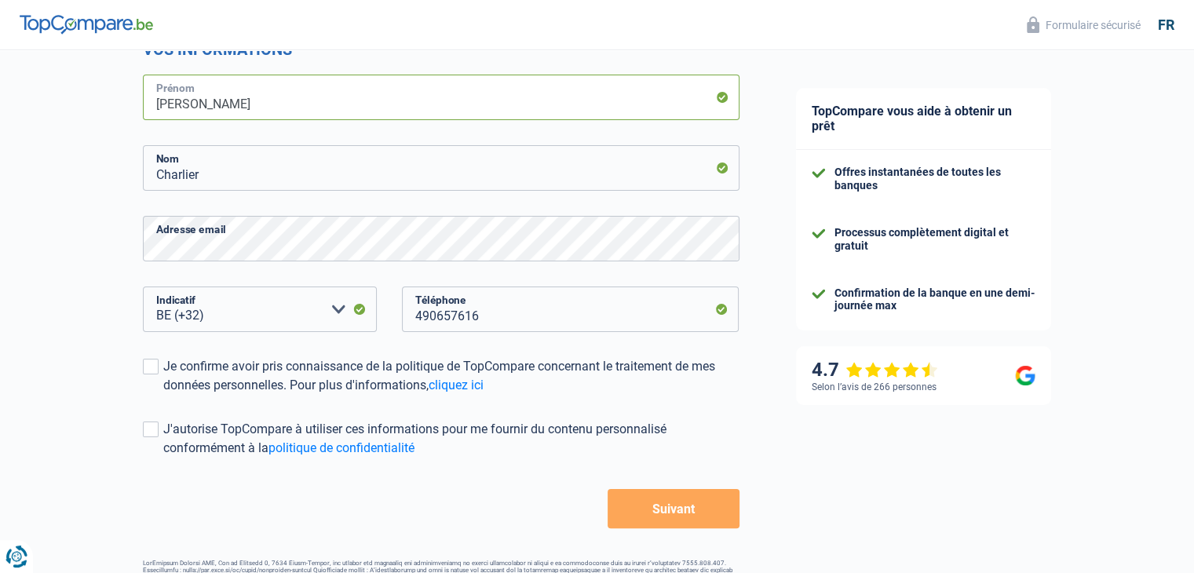
scroll to position [281, 0]
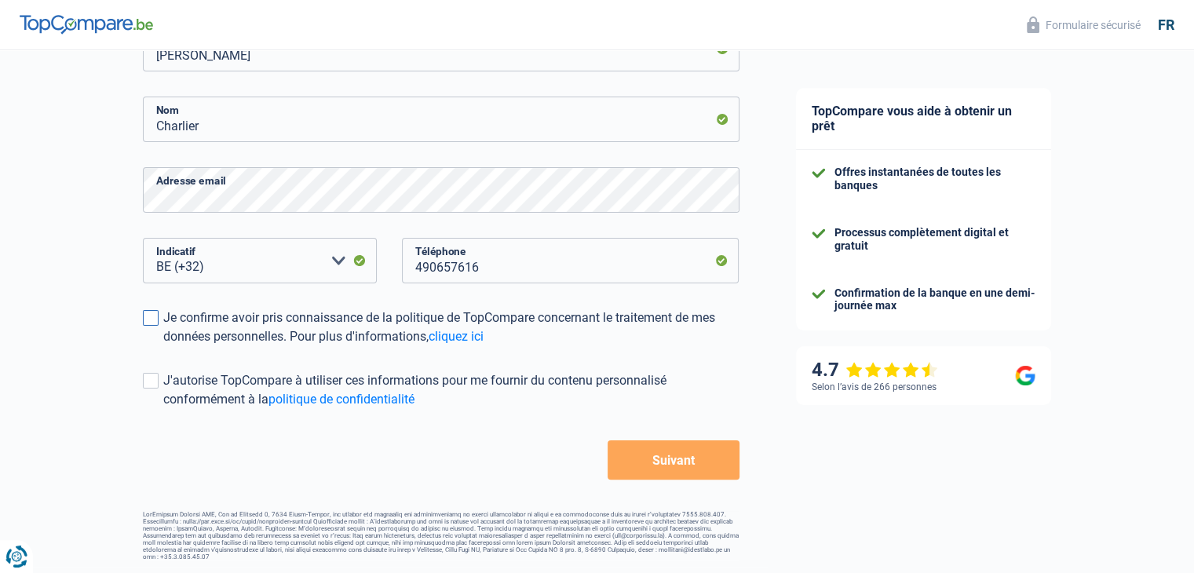
click at [153, 319] on span at bounding box center [151, 318] width 16 height 16
click at [163, 346] on input "Je confirme avoir pris connaissance de la politique de TopCompare concernant le…" at bounding box center [163, 346] width 0 height 0
click at [665, 457] on button "Suivant" at bounding box center [672, 459] width 131 height 39
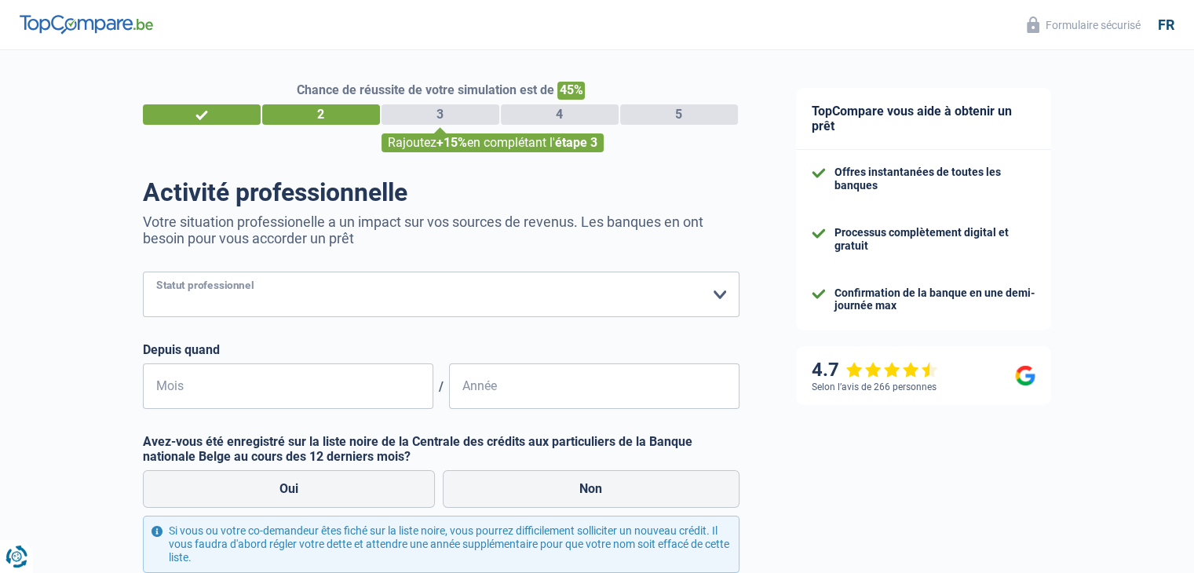
click at [717, 295] on select "Ouvrier Employé privé Employé public Invalide Indépendant Pensionné Chômeur Mut…" at bounding box center [441, 295] width 596 height 46
select select "privateEmployee"
click at [143, 272] on select "Ouvrier Employé privé Employé public Invalide Indépendant Pensionné Chômeur Mut…" at bounding box center [441, 295] width 596 height 46
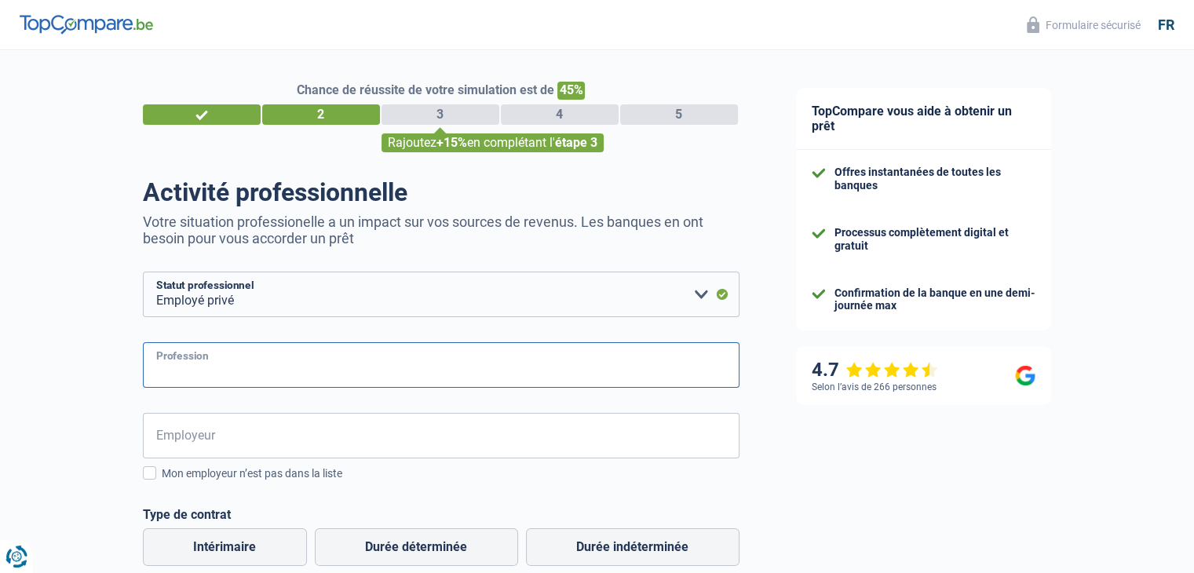
click at [354, 368] on input "Profession" at bounding box center [441, 365] width 596 height 46
type input "Employé"
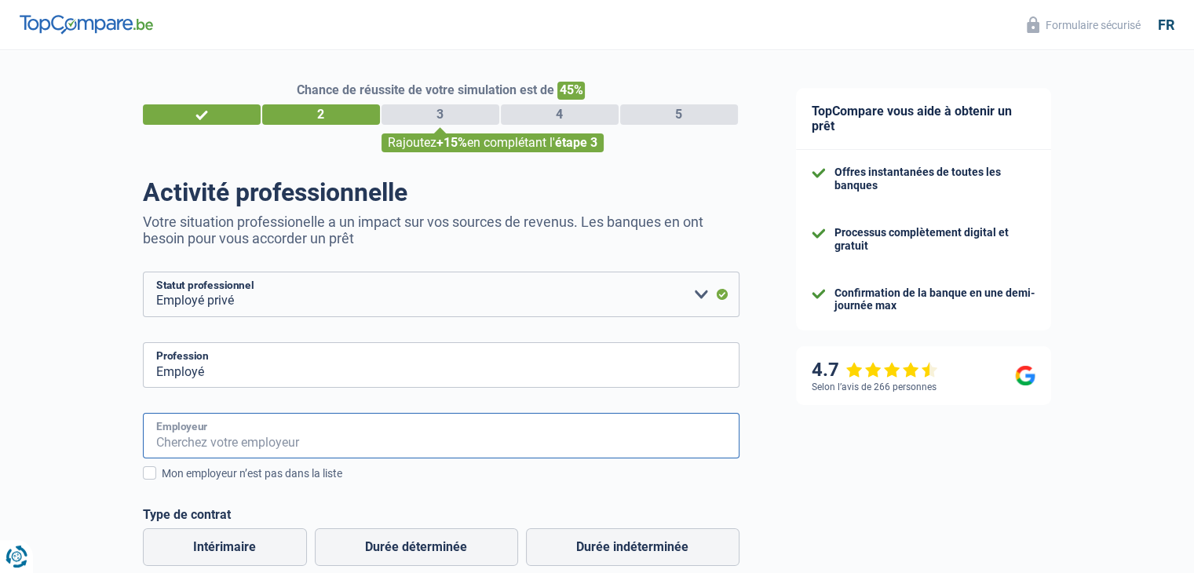
click at [294, 433] on input "Employeur" at bounding box center [441, 436] width 596 height 46
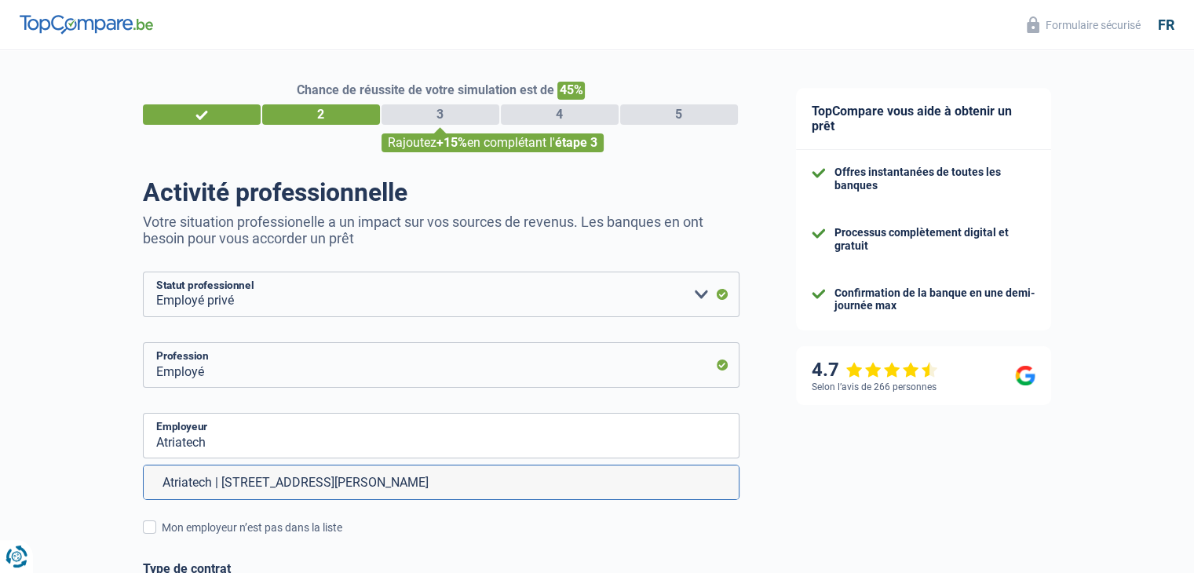
click at [290, 483] on li "Atriatech | [STREET_ADDRESS][PERSON_NAME]" at bounding box center [441, 482] width 595 height 34
type input "Atriatech | [STREET_ADDRESS][PERSON_NAME]"
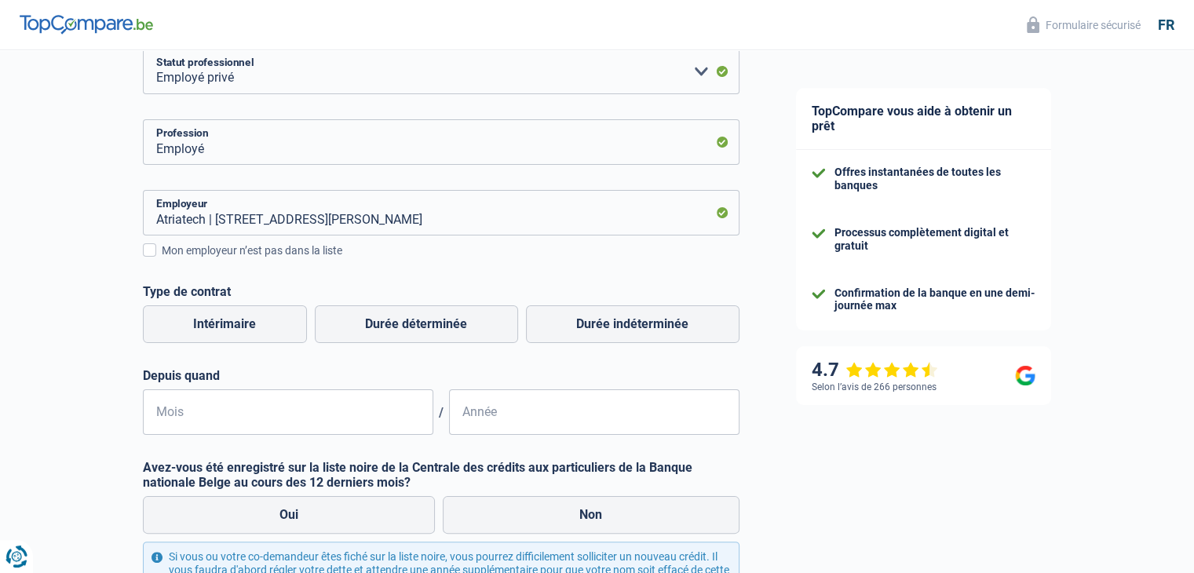
scroll to position [235, 0]
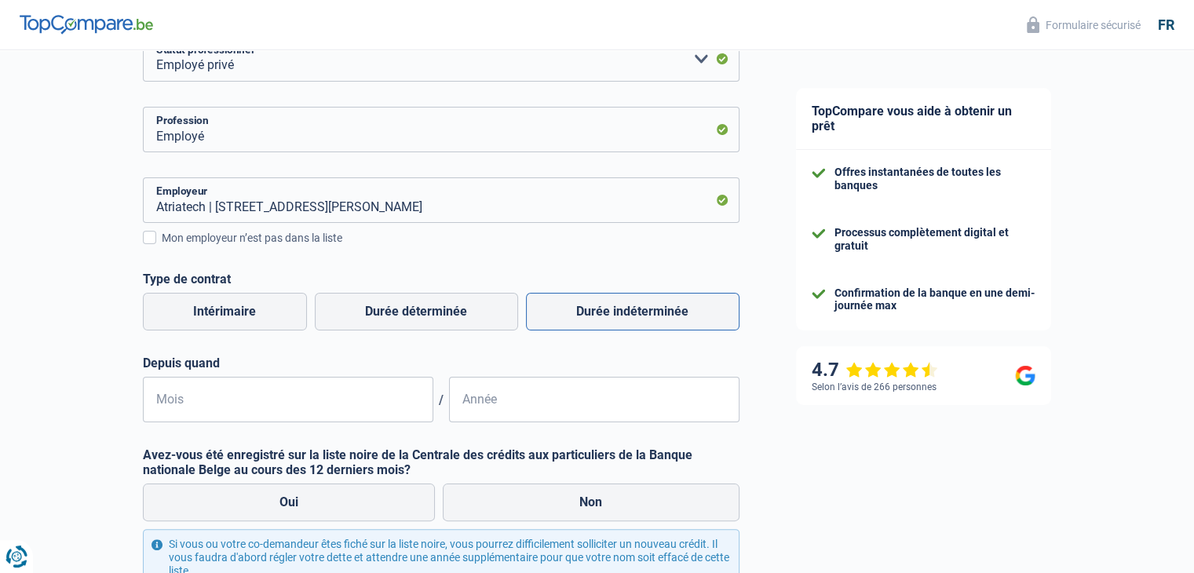
click at [615, 312] on label "Durée indéterminée" at bounding box center [632, 312] width 213 height 38
click at [615, 312] on input "Durée indéterminée" at bounding box center [632, 312] width 213 height 38
radio input "true"
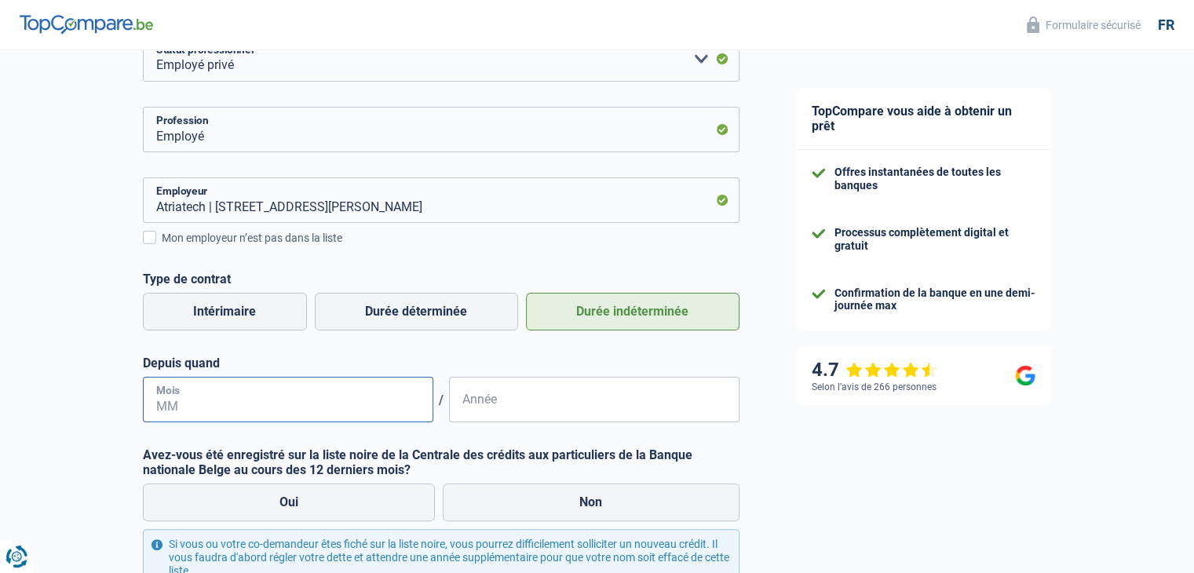
click at [288, 406] on input "Mois" at bounding box center [288, 400] width 290 height 46
click at [274, 407] on input "01" at bounding box center [288, 400] width 290 height 46
type input "0"
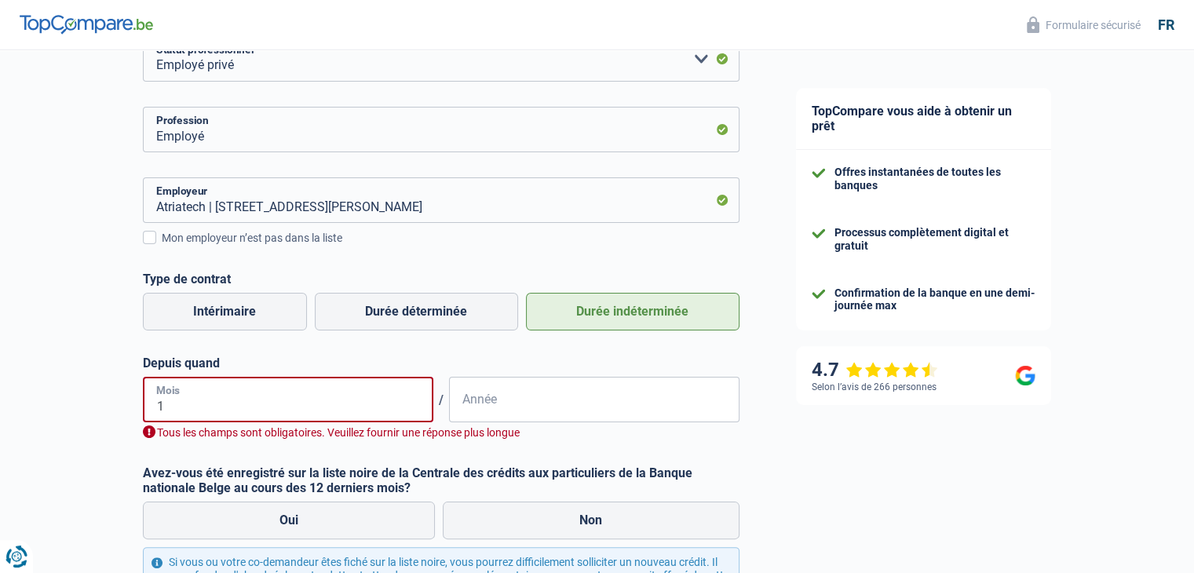
type input "11"
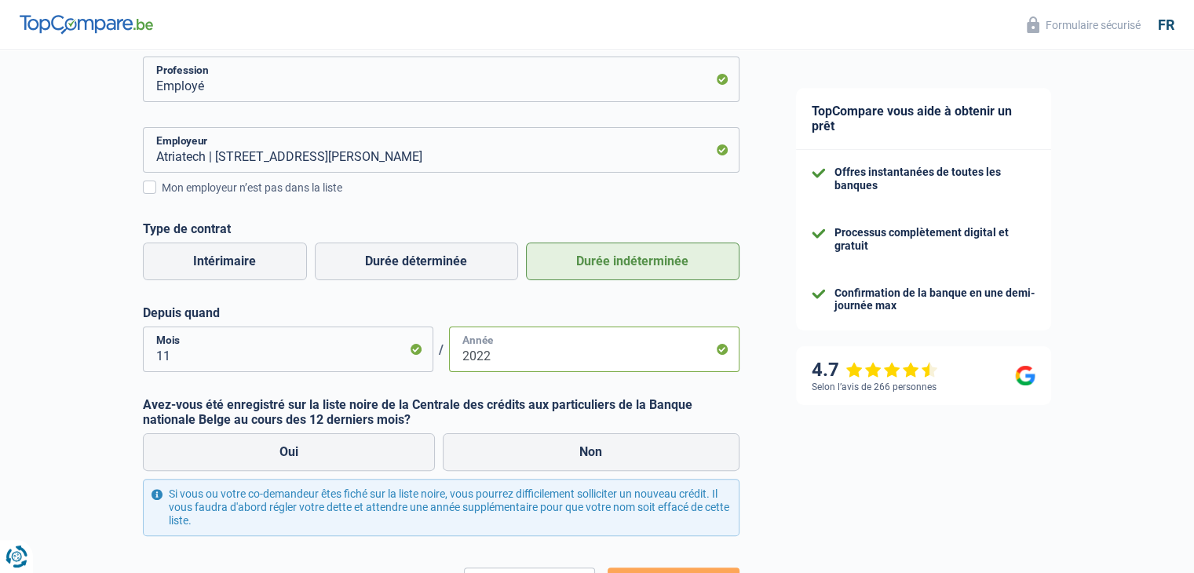
scroll to position [314, 0]
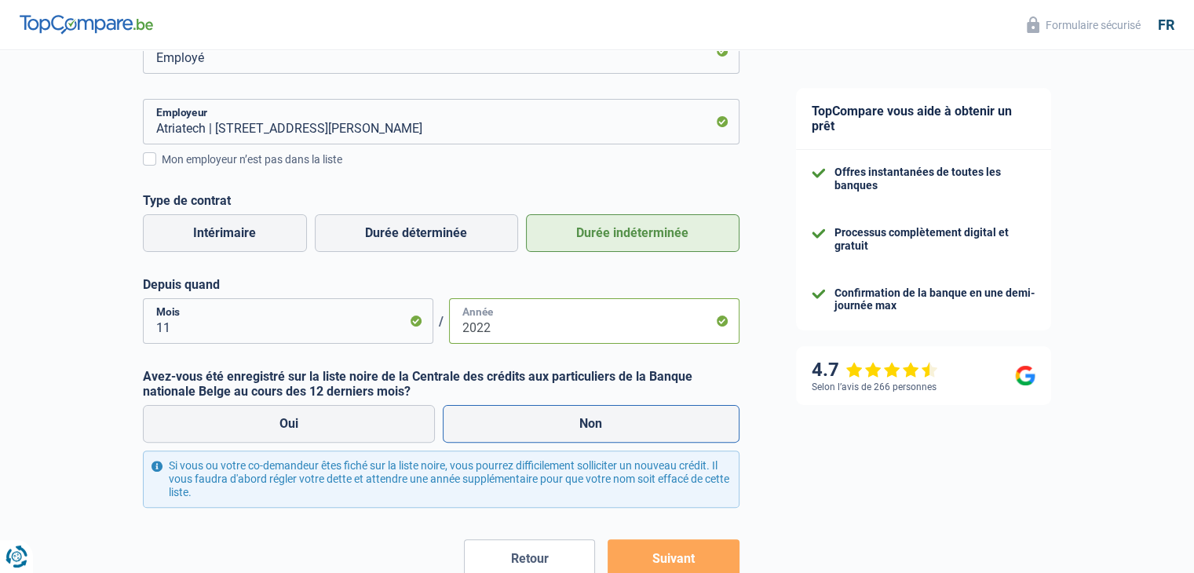
type input "2022"
click at [596, 420] on label "Non" at bounding box center [591, 424] width 297 height 38
click at [596, 420] on input "Non" at bounding box center [591, 424] width 297 height 38
radio input "true"
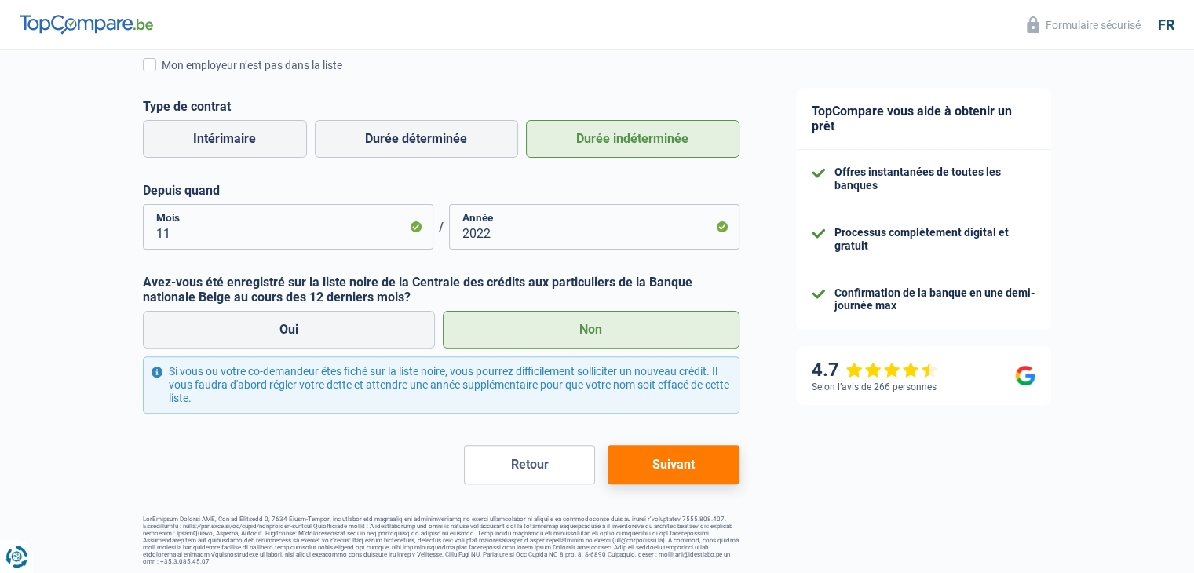
scroll to position [414, 0]
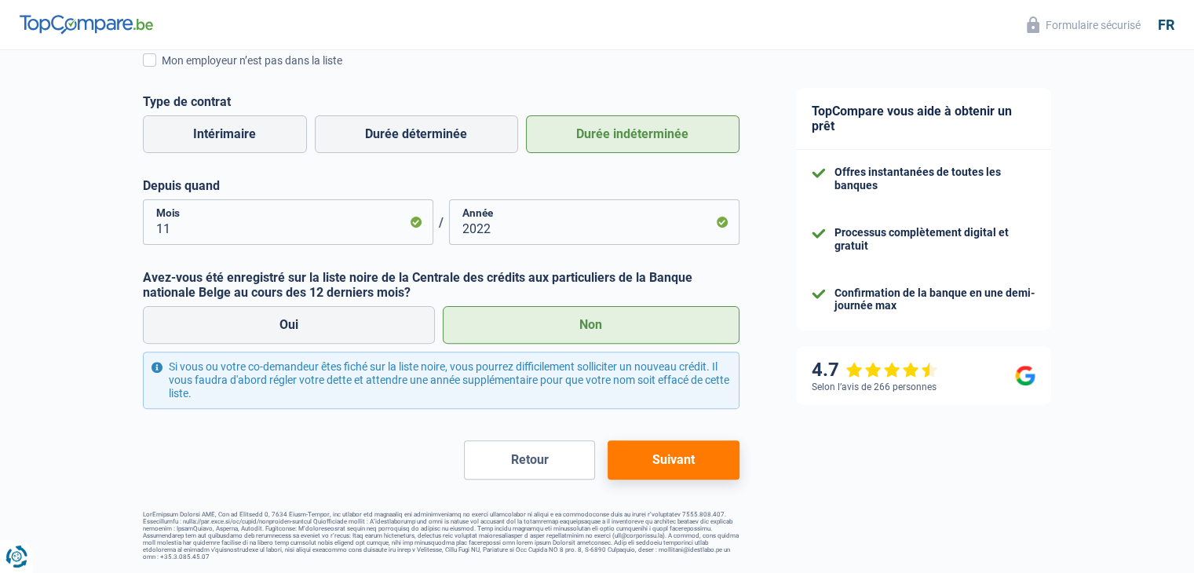
click at [665, 458] on button "Suivant" at bounding box center [672, 459] width 131 height 39
